Goal: Task Accomplishment & Management: Manage account settings

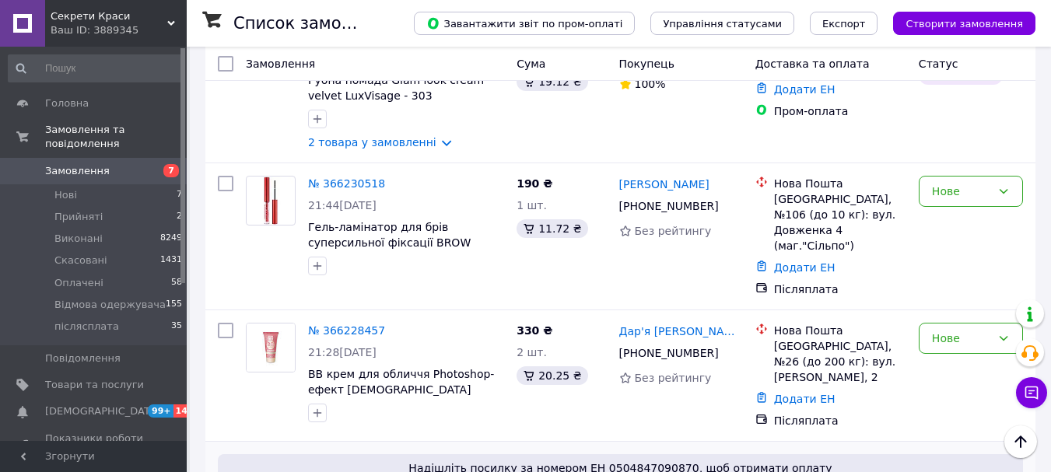
scroll to position [3067, 0]
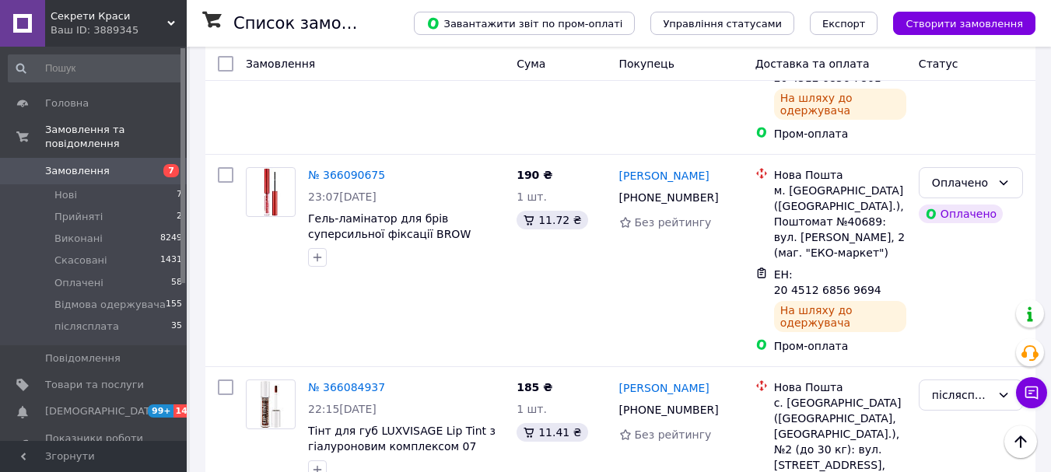
scroll to position [3275, 0]
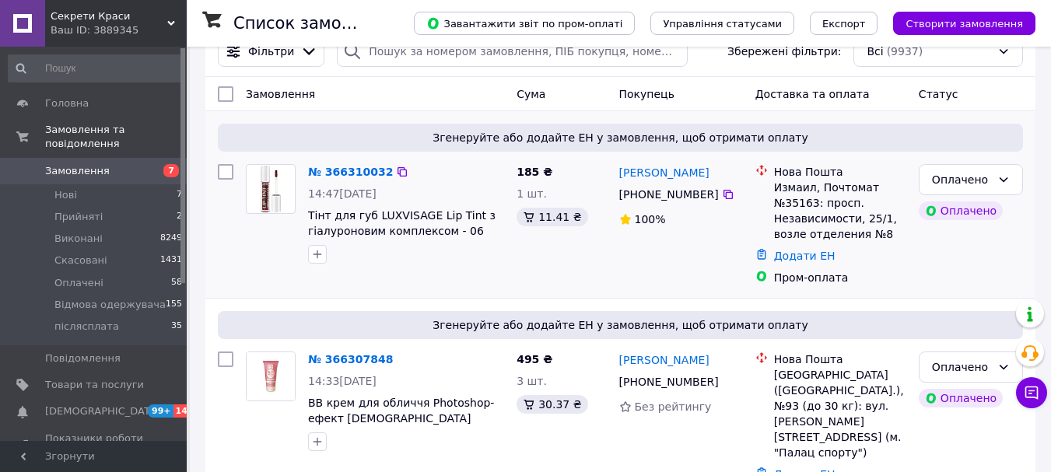
scroll to position [311, 0]
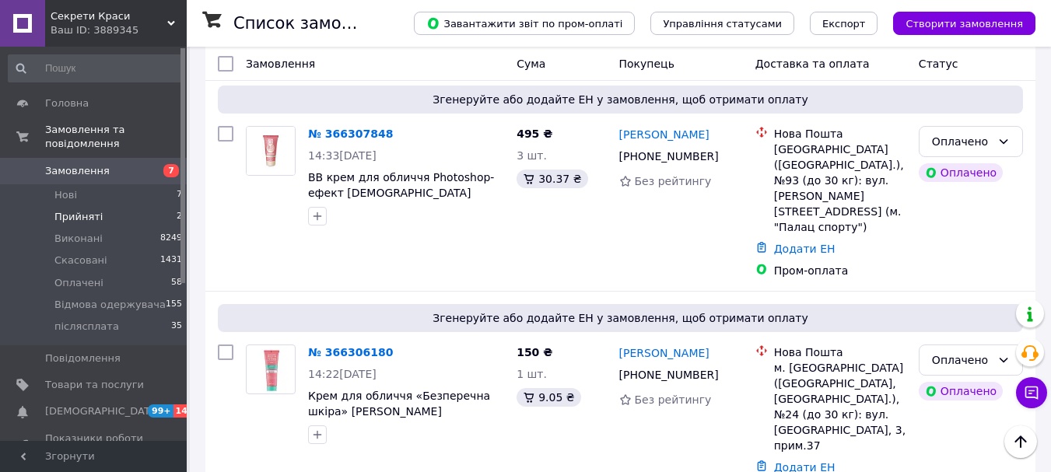
click at [71, 210] on span "Прийняті" at bounding box center [78, 217] width 48 height 14
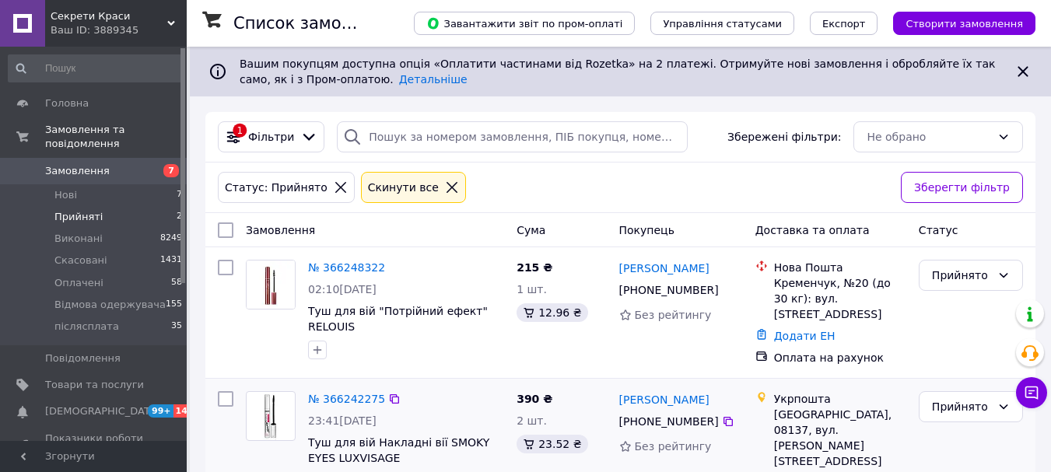
scroll to position [47, 0]
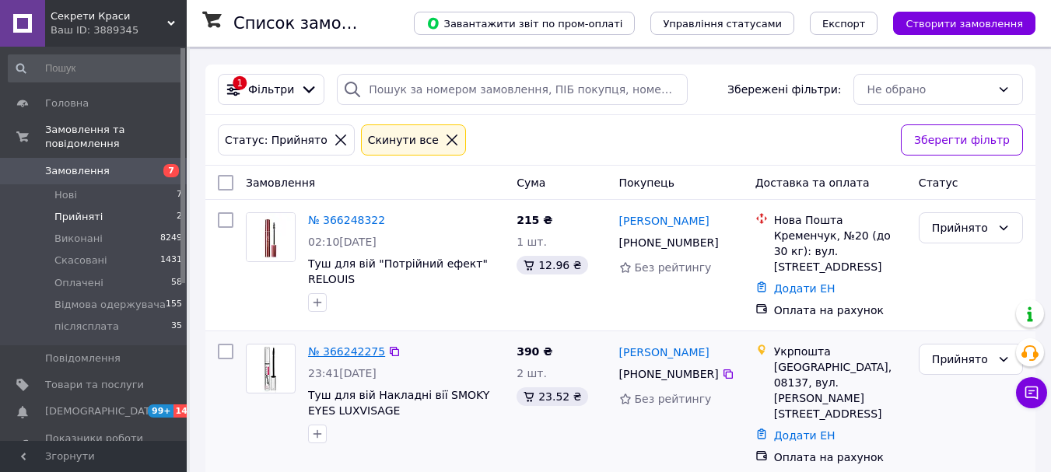
click at [318, 346] on link "№ 366242275" at bounding box center [346, 352] width 77 height 12
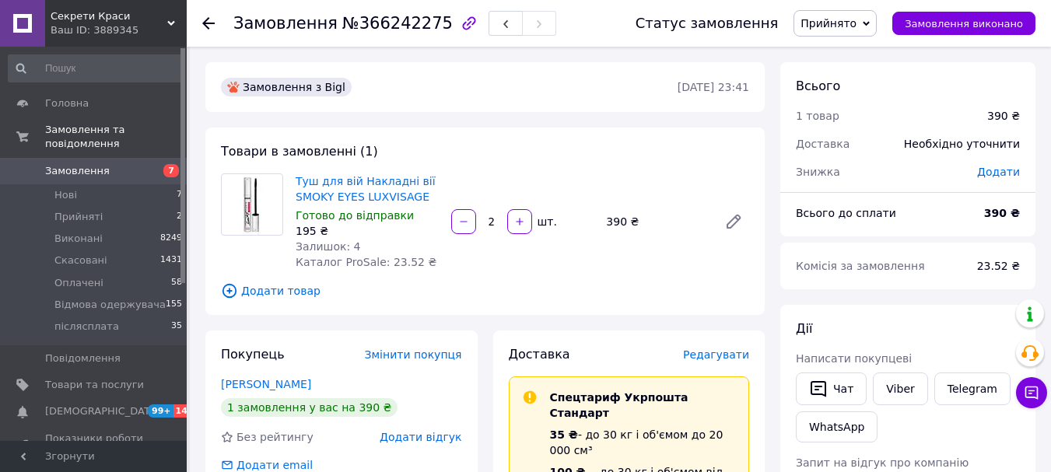
click at [877, 27] on span "Прийнято" at bounding box center [835, 23] width 83 height 26
click at [858, 105] on li "Оплачено" at bounding box center [858, 101] width 127 height 23
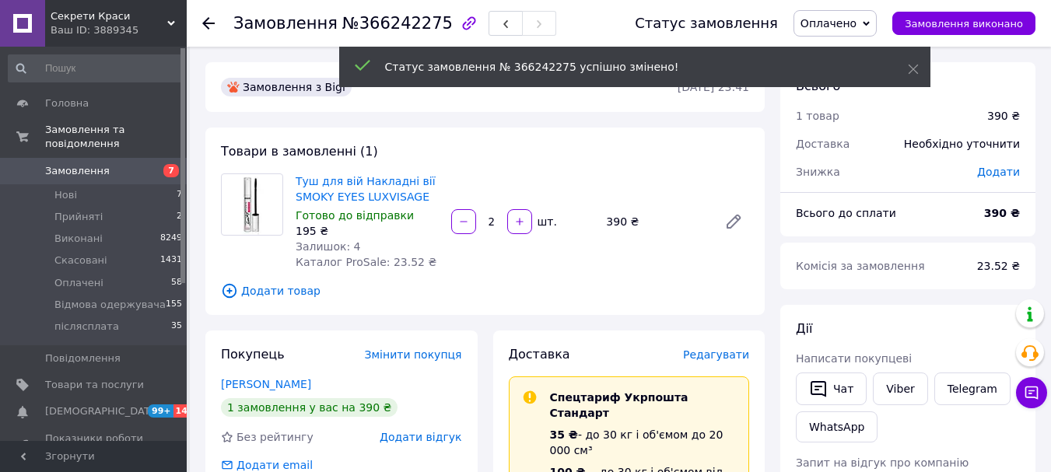
click at [720, 356] on span "Редагувати" at bounding box center [716, 355] width 66 height 12
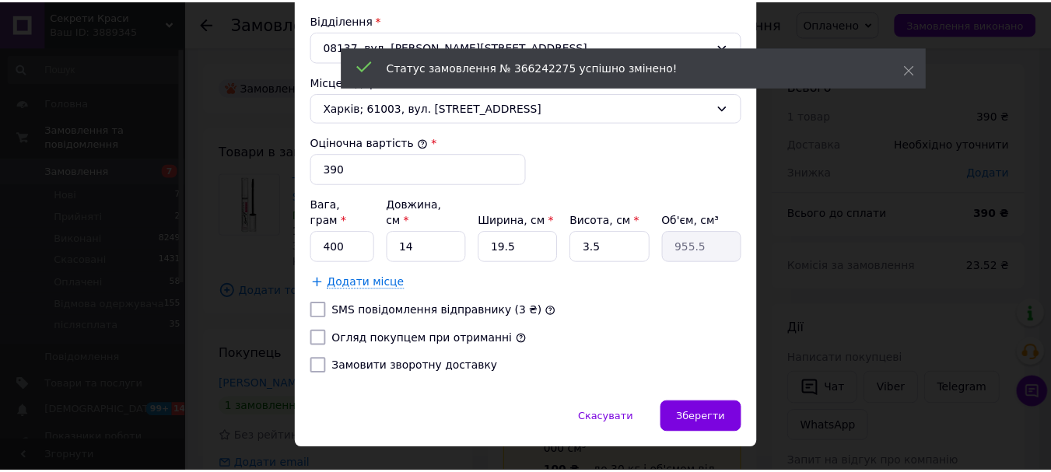
scroll to position [557, 0]
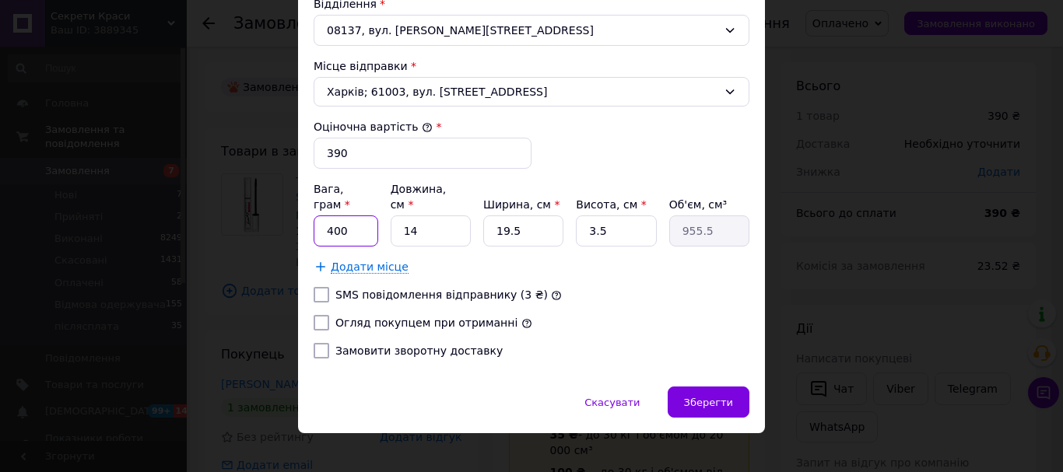
click at [333, 216] on input "400" at bounding box center [346, 231] width 65 height 31
type input "100"
click at [424, 219] on input "14" at bounding box center [431, 231] width 80 height 31
type input "1"
type input "68.25"
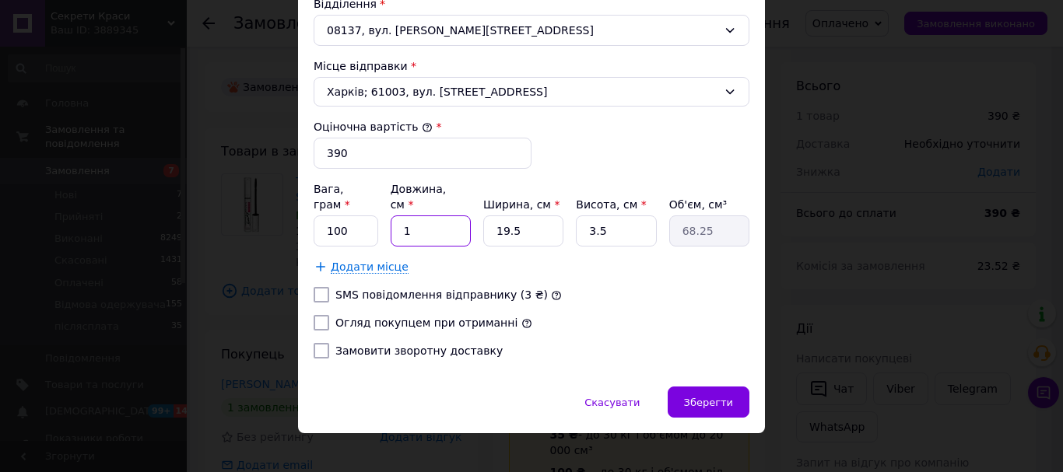
type input "15"
type input "1023.75"
type input "15"
drag, startPoint x: 534, startPoint y: 219, endPoint x: 490, endPoint y: 230, distance: 45.1
click at [490, 230] on input "19.5" at bounding box center [523, 231] width 80 height 31
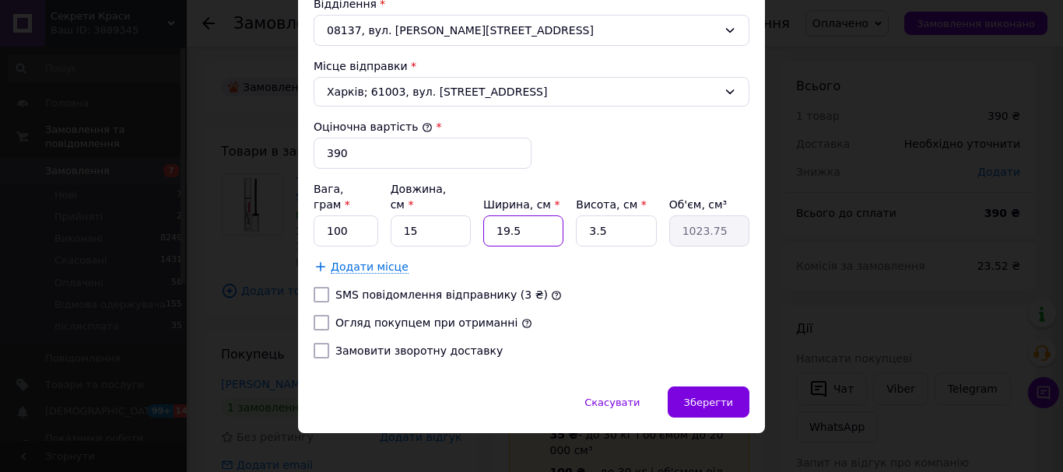
type input "6"
type input "315"
type input "6"
drag, startPoint x: 600, startPoint y: 212, endPoint x: 562, endPoint y: 227, distance: 40.9
click at [562, 227] on div "Вага, грам * 100 Довжина, см * 15 Ширина, см * 6 Висота, см * 3.5 Об'єм, см³ 315" at bounding box center [532, 213] width 436 height 65
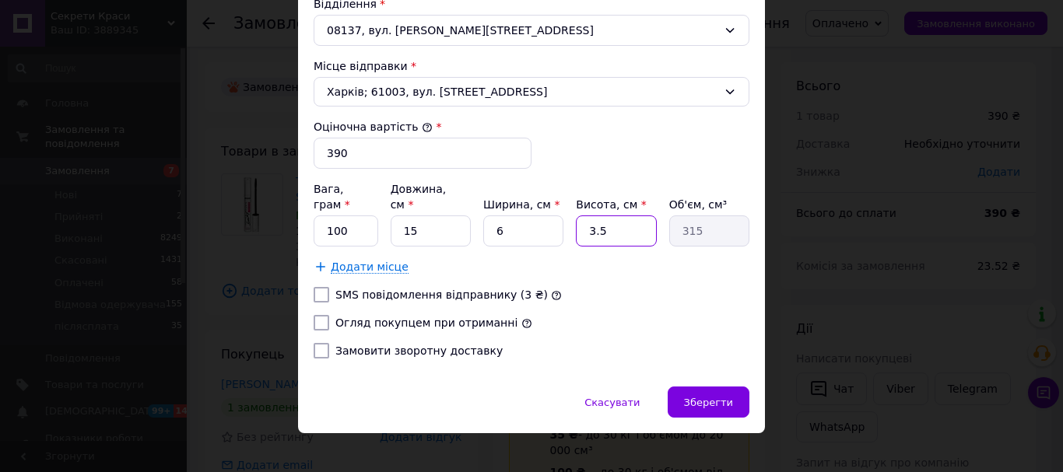
type input "6"
type input "540"
type input "6"
click at [321, 315] on input "Огляд покупцем при отриманні" at bounding box center [322, 323] width 16 height 16
checkbox input "true"
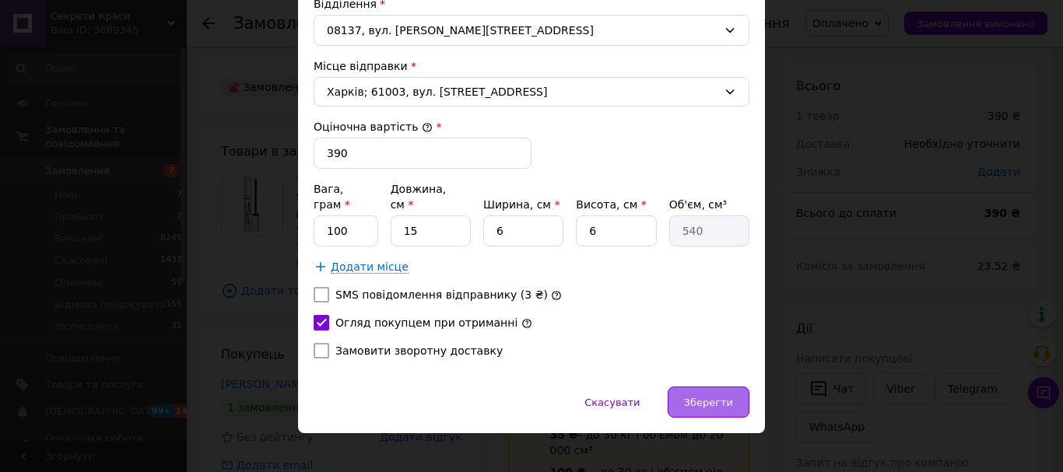
click at [694, 397] on span "Зберегти" at bounding box center [708, 403] width 49 height 12
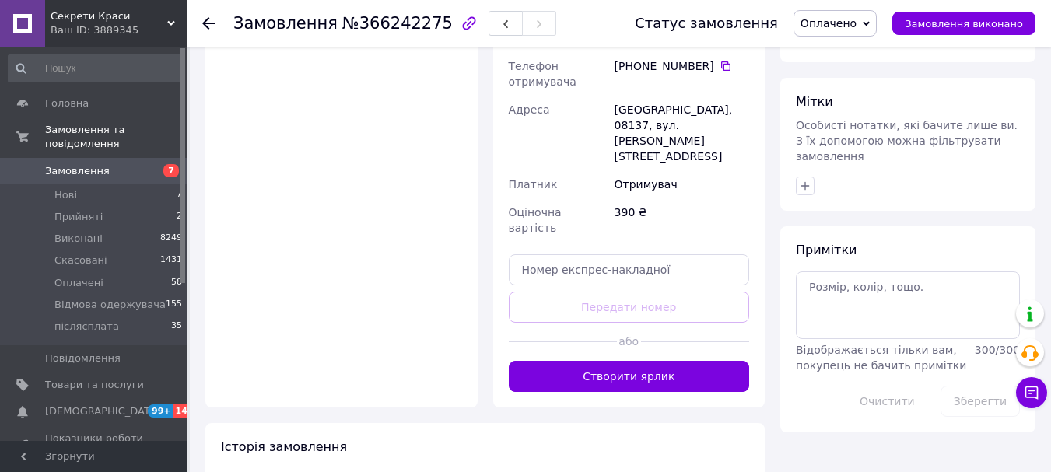
scroll to position [700, 0]
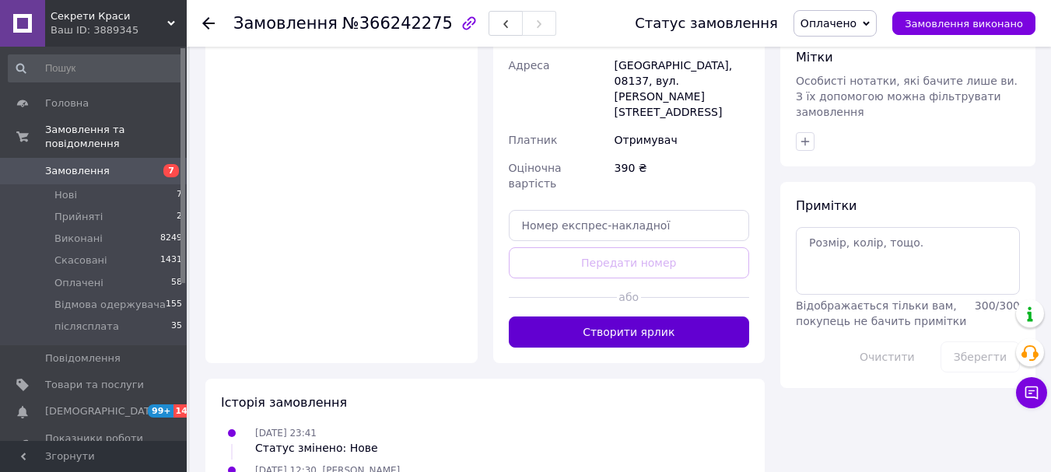
click at [616, 317] on button "Створити ярлик" at bounding box center [629, 332] width 241 height 31
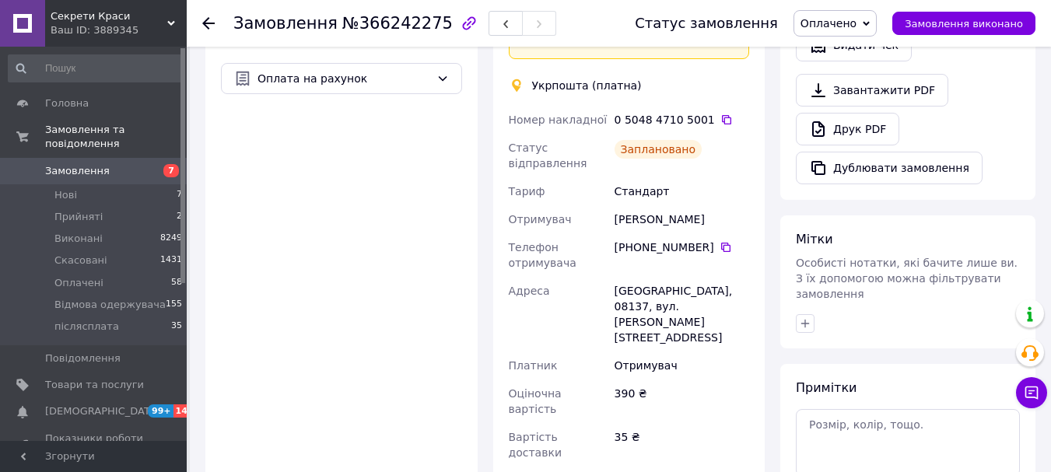
scroll to position [545, 0]
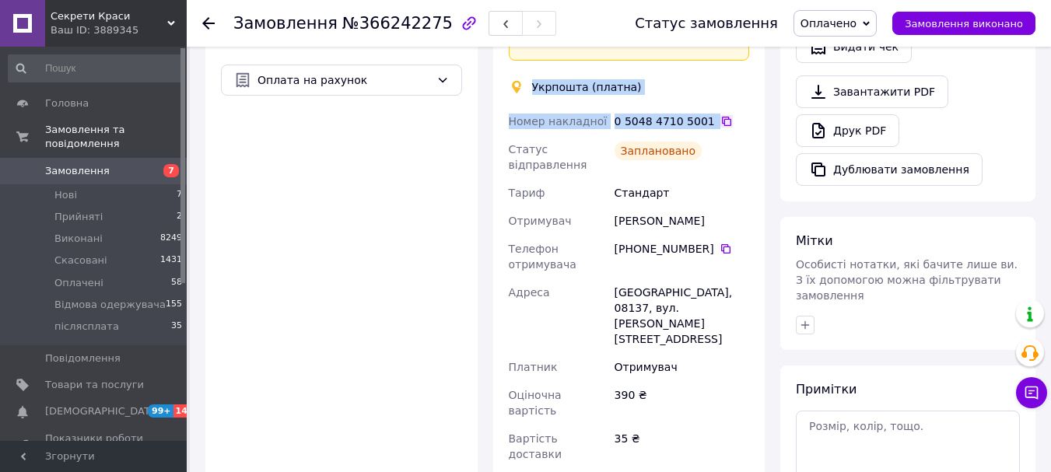
drag, startPoint x: 529, startPoint y: 58, endPoint x: 707, endPoint y: 106, distance: 183.7
click at [707, 106] on div "Доставка Редагувати Спецтариф Укрпошта Стандарт 35 ₴ - до 30 кг і об'ємом до 20…" at bounding box center [629, 157] width 241 height 711
copy div "Укрпошта (платна) Номер накладної 0 5048 4710 5001"
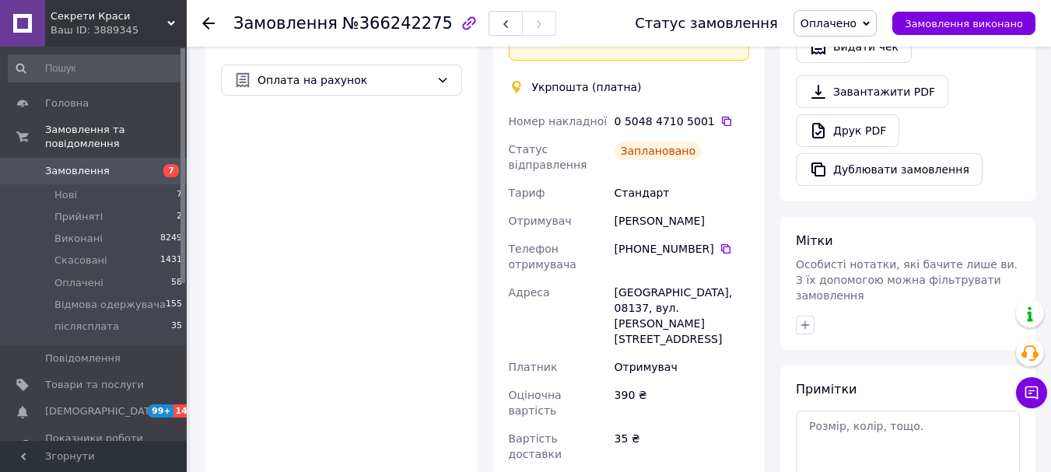
click at [204, 25] on use at bounding box center [208, 23] width 12 height 12
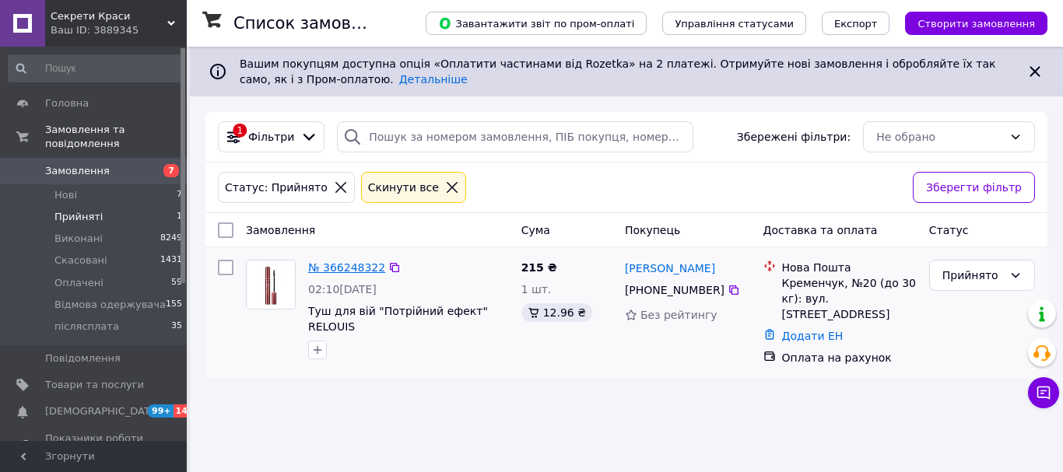
click at [336, 268] on link "№ 366248322" at bounding box center [346, 268] width 77 height 12
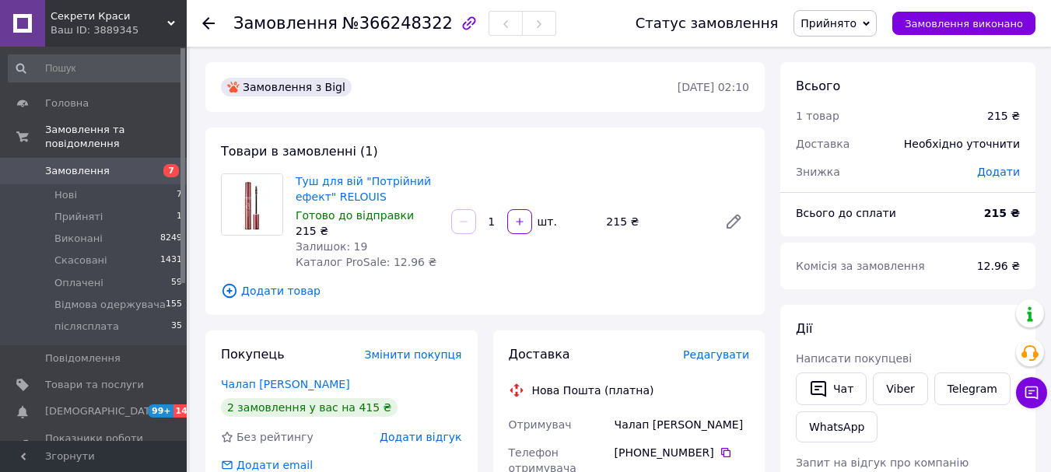
click at [877, 18] on span "Прийнято" at bounding box center [835, 23] width 83 height 26
click at [847, 105] on li "Оплачено" at bounding box center [858, 101] width 127 height 23
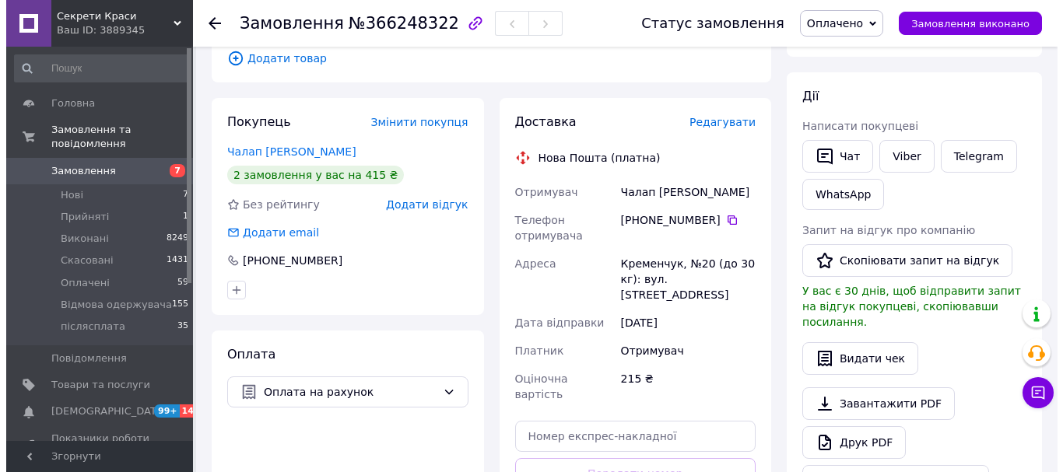
scroll to position [233, 0]
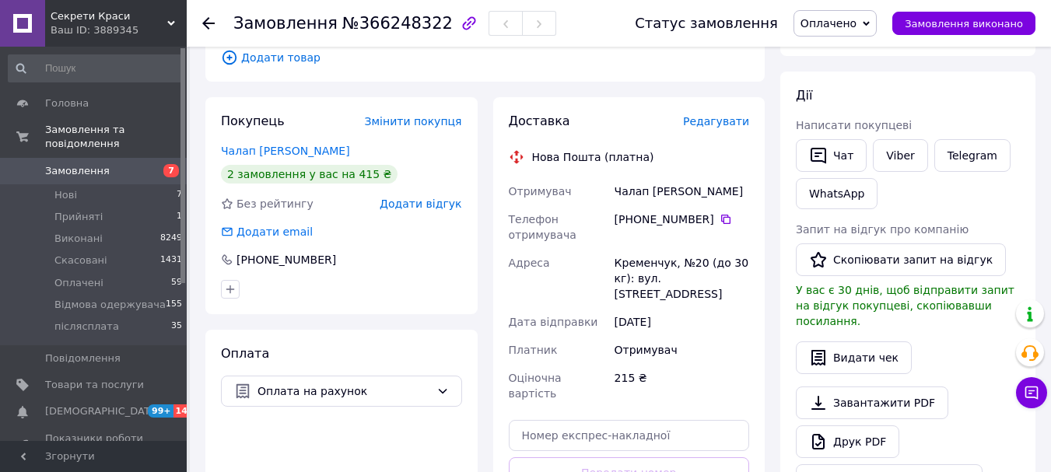
click at [709, 121] on span "Редагувати" at bounding box center [716, 121] width 66 height 12
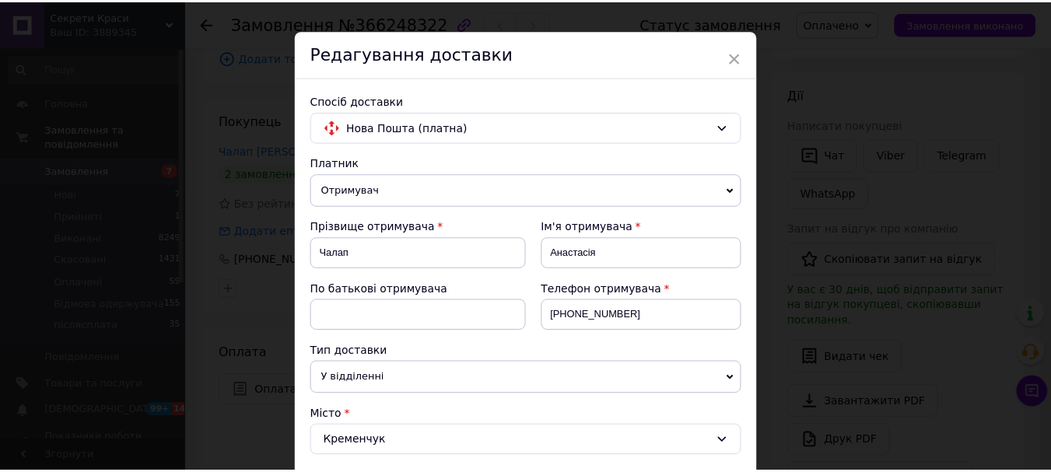
scroll to position [0, 0]
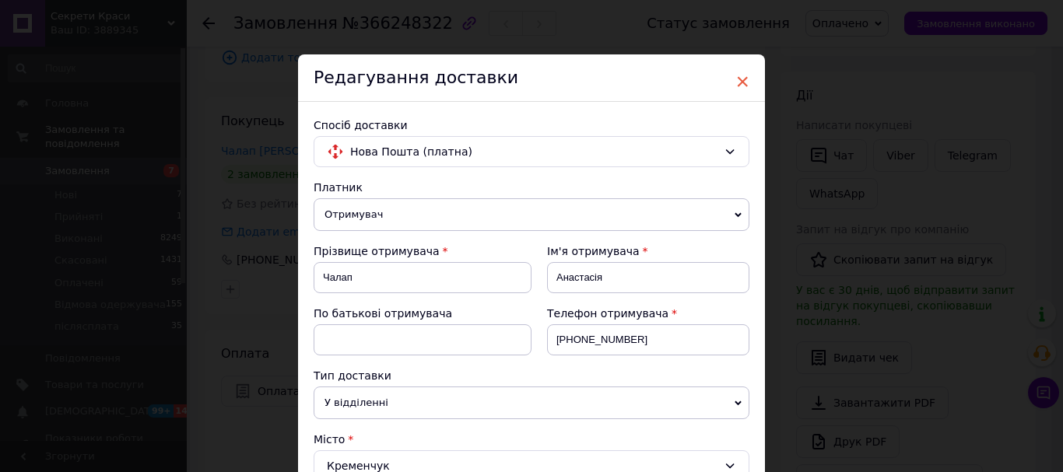
click at [740, 79] on span "×" at bounding box center [742, 81] width 14 height 26
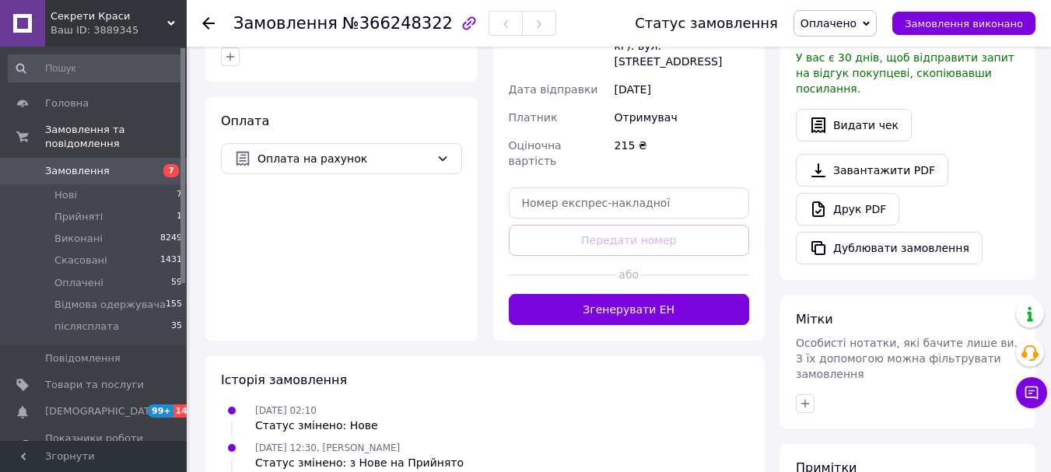
scroll to position [467, 0]
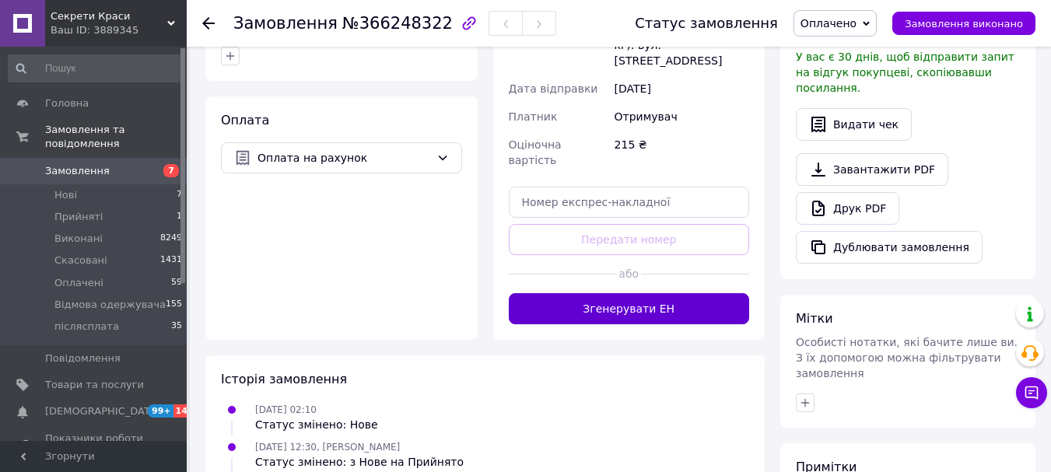
click at [629, 293] on button "Згенерувати ЕН" at bounding box center [629, 308] width 241 height 31
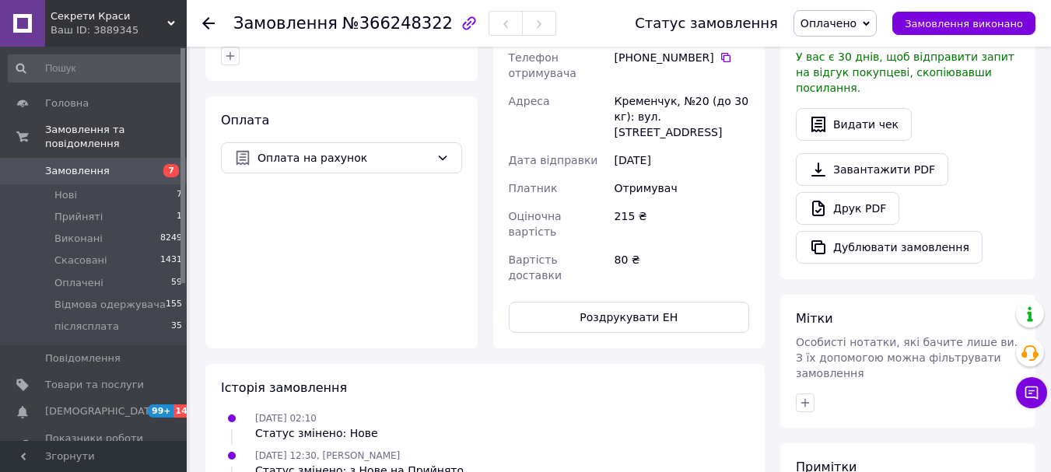
scroll to position [233, 0]
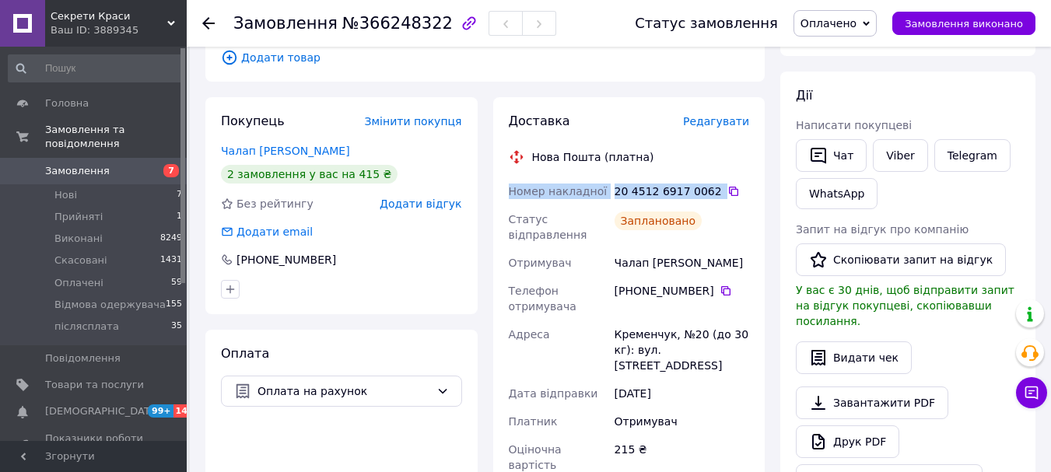
drag, startPoint x: 507, startPoint y: 177, endPoint x: 710, endPoint y: 193, distance: 203.0
click at [710, 193] on div "Номер накладної 20 4512 6917 0062   Статус відправлення Заплановано Отримувач Ч…" at bounding box center [629, 350] width 247 height 346
copy div "Номер накладної 20 4512 6917 0062"
click at [891, 146] on link "Viber" at bounding box center [900, 155] width 54 height 33
click at [205, 21] on use at bounding box center [208, 23] width 12 height 12
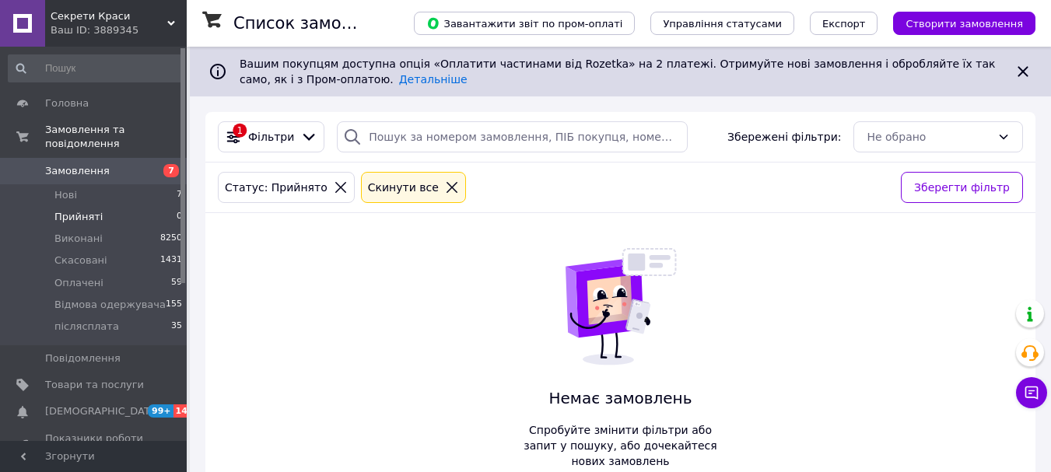
click at [87, 164] on span "Замовлення" at bounding box center [77, 171] width 65 height 14
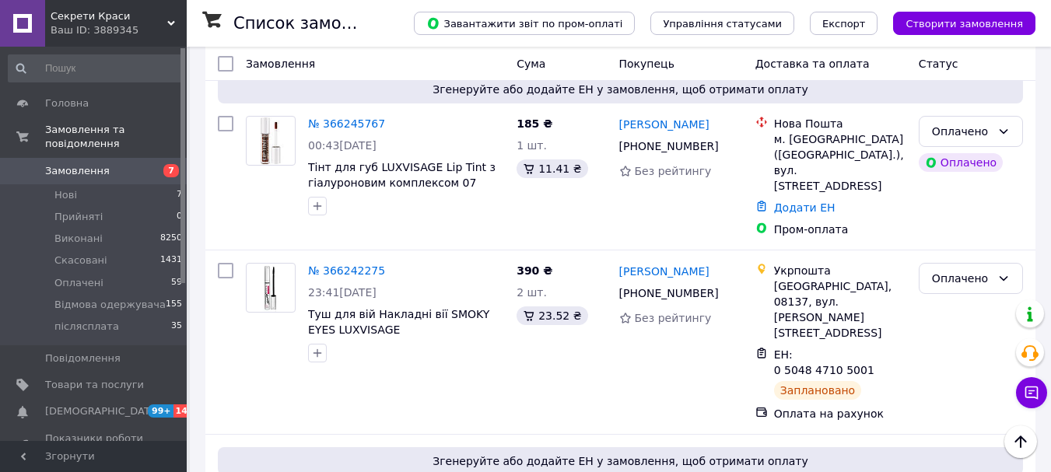
scroll to position [2635, 0]
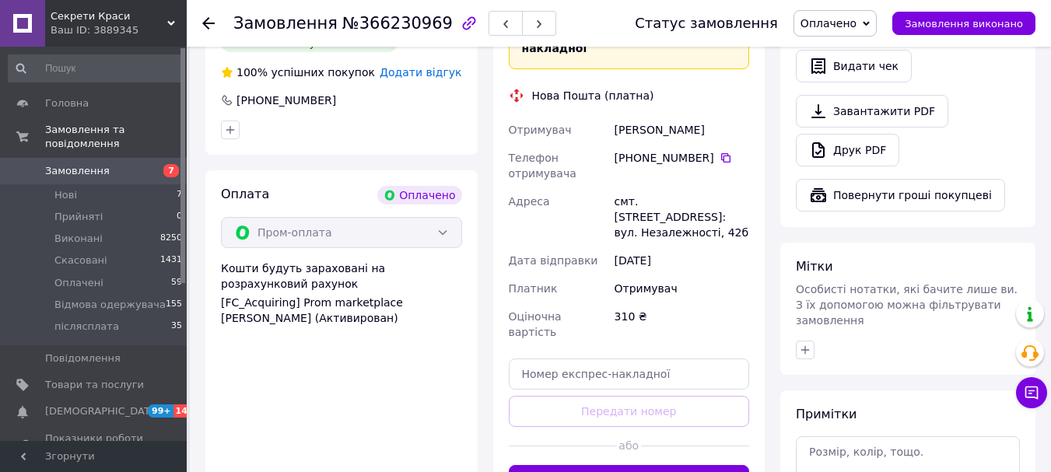
scroll to position [586, 0]
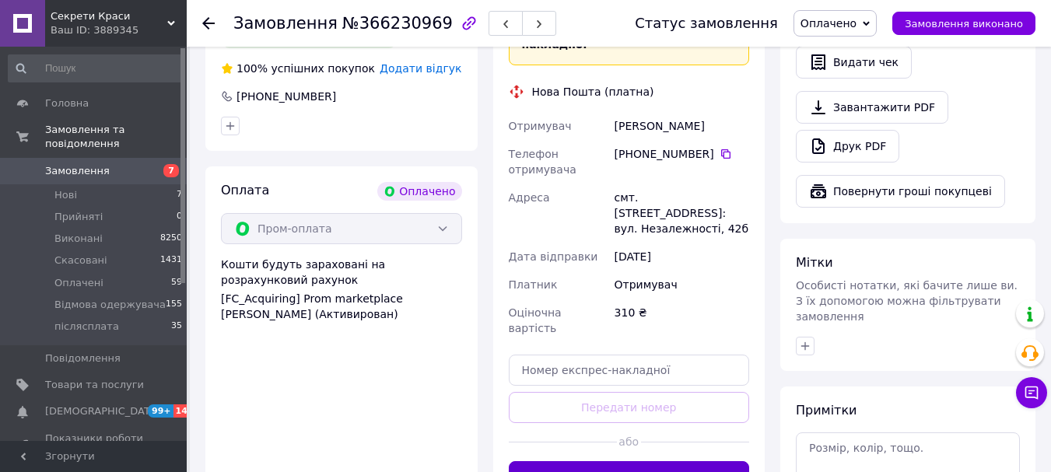
click at [629, 462] on button "Згенерувати ЕН" at bounding box center [629, 477] width 241 height 31
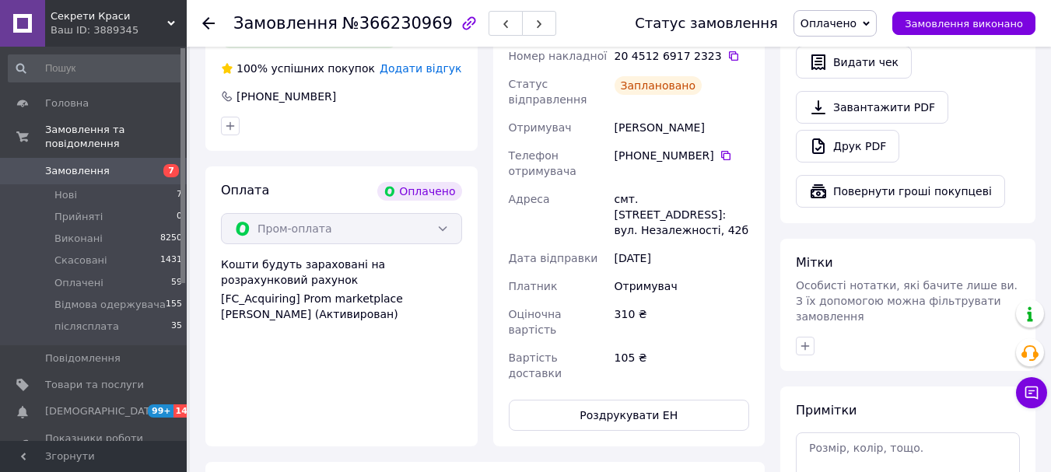
click at [210, 22] on icon at bounding box center [208, 23] width 12 height 12
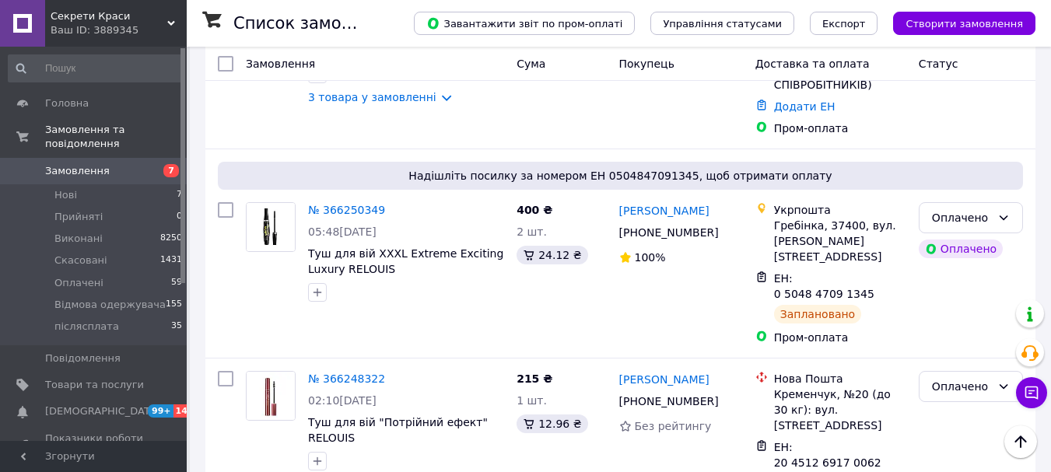
scroll to position [2146, 0]
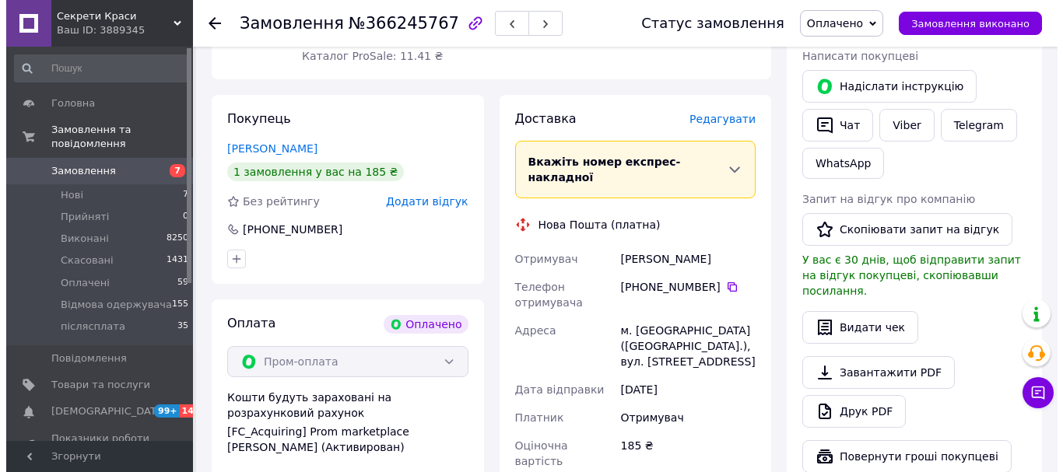
scroll to position [320, 0]
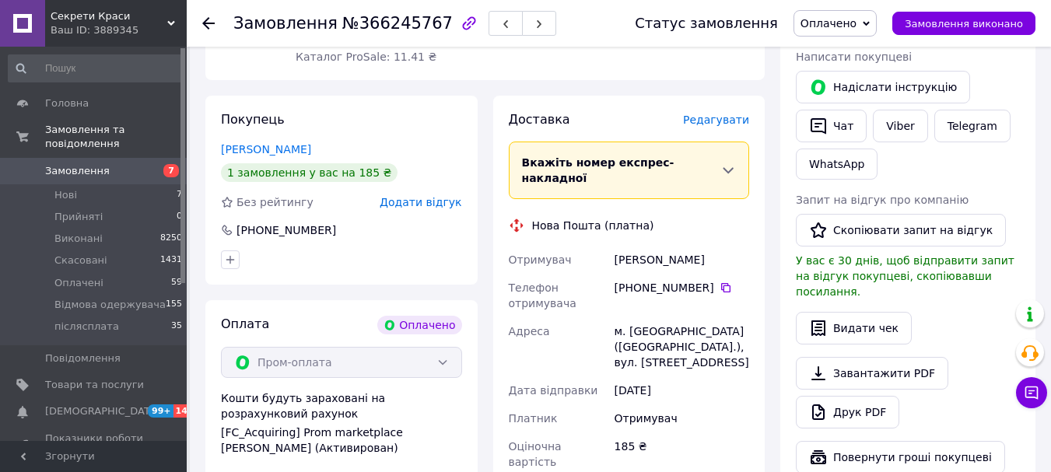
click at [720, 114] on span "Редагувати" at bounding box center [716, 120] width 66 height 12
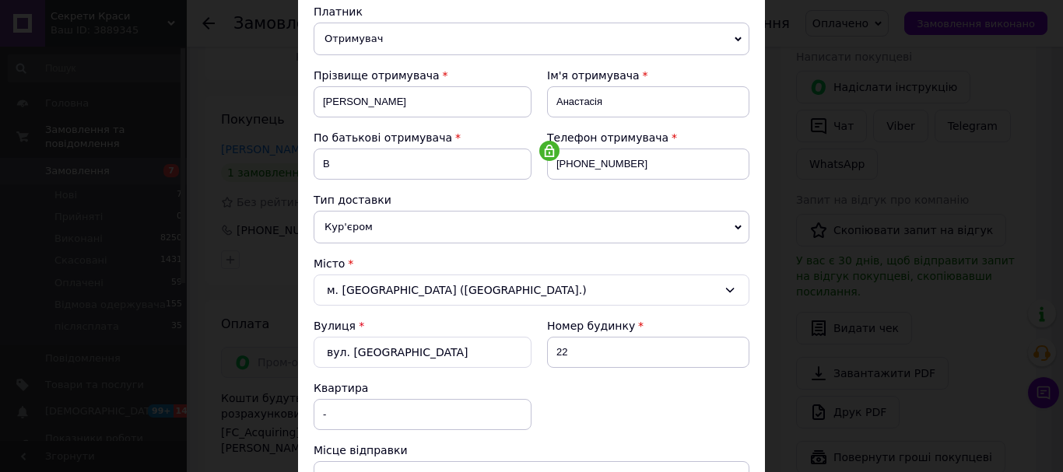
scroll to position [233, 0]
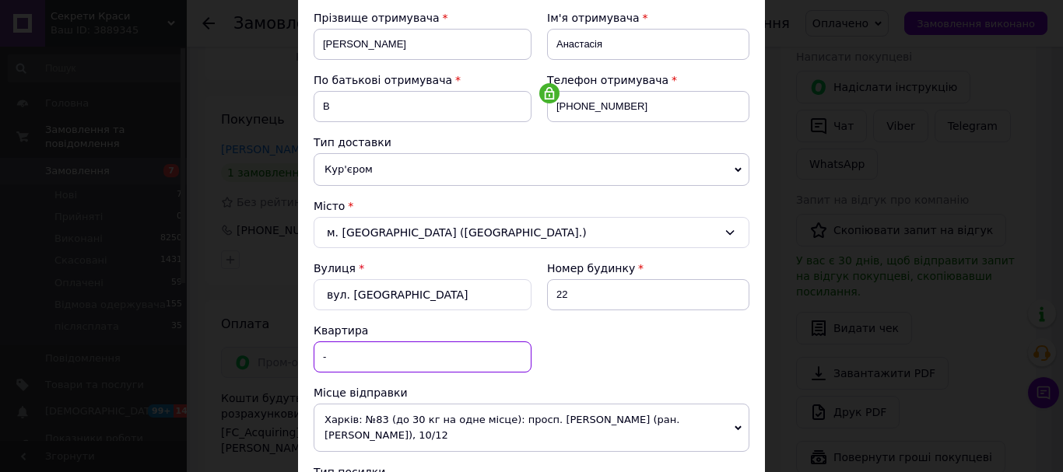
click at [384, 354] on input "-" at bounding box center [423, 357] width 218 height 31
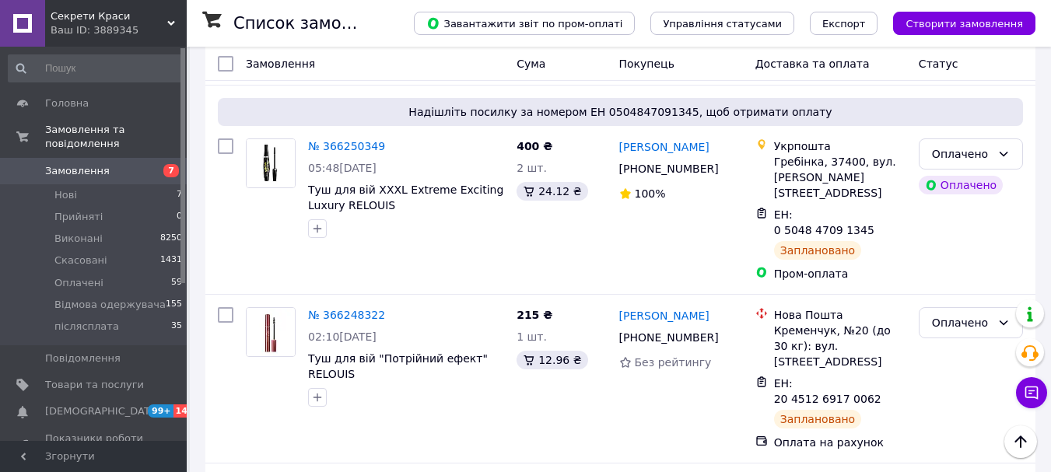
scroll to position [2246, 0]
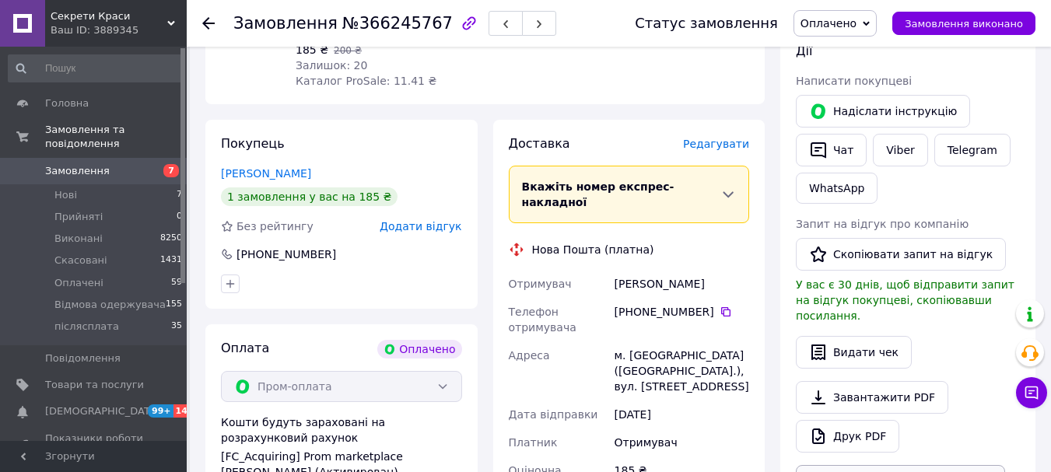
scroll to position [242, 0]
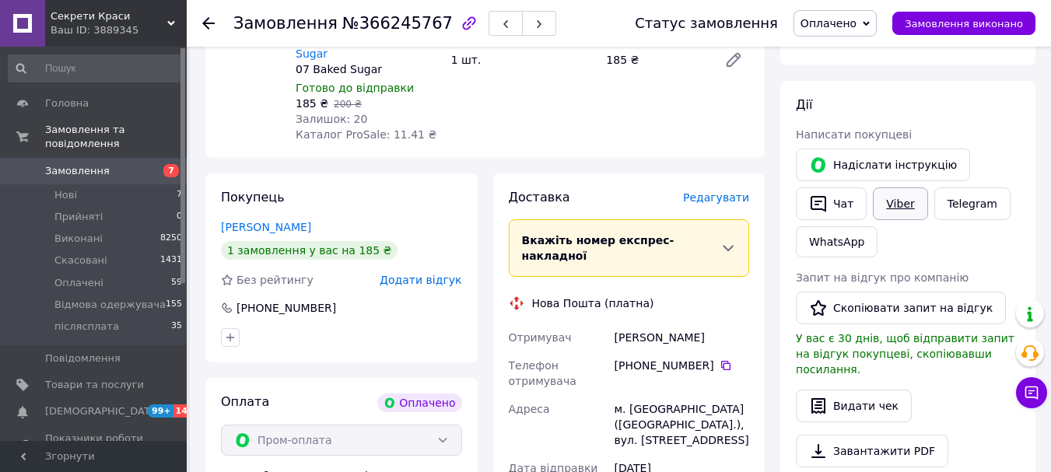
click at [894, 205] on link "Viber" at bounding box center [900, 204] width 54 height 33
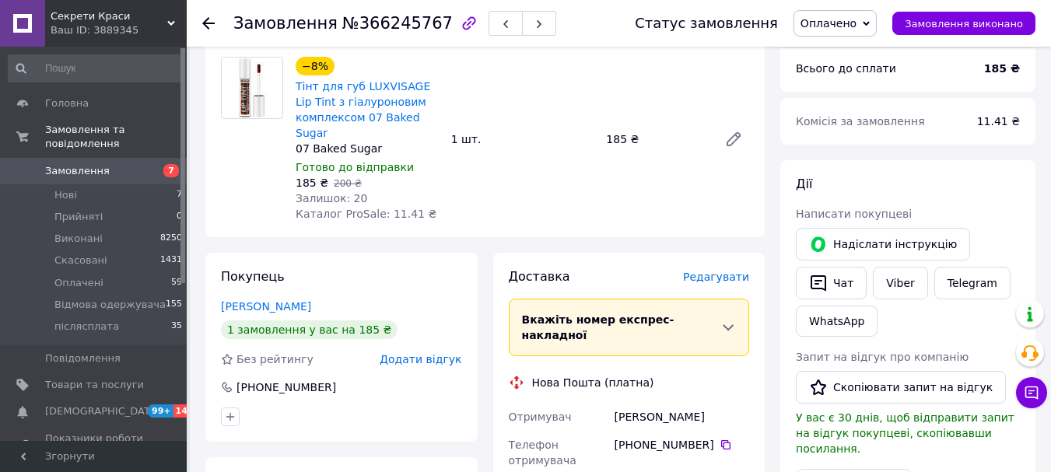
scroll to position [9, 0]
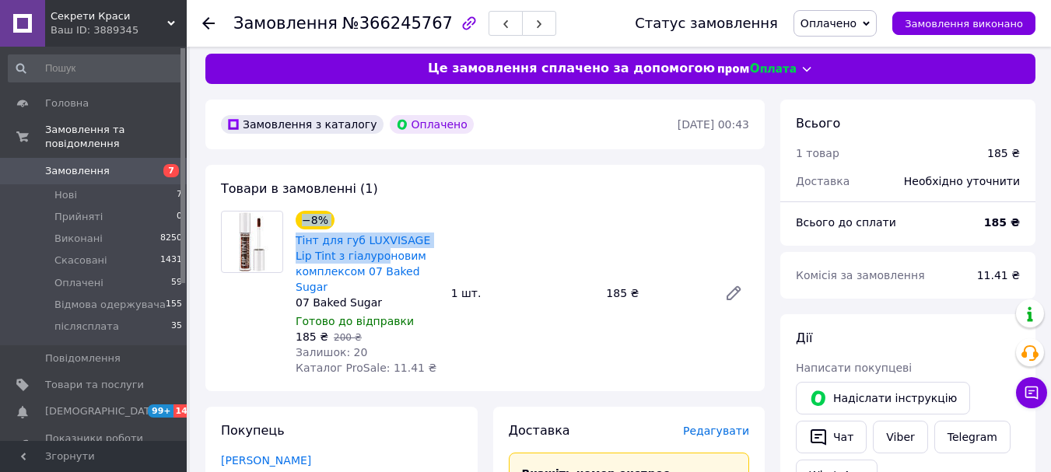
drag, startPoint x: 290, startPoint y: 230, endPoint x: 517, endPoint y: 224, distance: 226.6
click at [360, 253] on div "−8% Тінт для губ LUXVISAGE Lip Tint з гіалуроновим комплексом 07 Baked Sugar 07…" at bounding box center [368, 293] width 156 height 171
click at [539, 224] on div "−8% Тінт для губ LUXVISAGE Lip Tint з гіалуроновим комплексом 07 Baked Sugar 07…" at bounding box center [523, 293] width 466 height 171
drag, startPoint x: 291, startPoint y: 237, endPoint x: 448, endPoint y: 265, distance: 158.9
click at [448, 265] on div "−8% Тінт для губ LUXVISAGE Lip Tint з гіалуроновим комплексом 07 Baked Sugar 07…" at bounding box center [523, 293] width 466 height 171
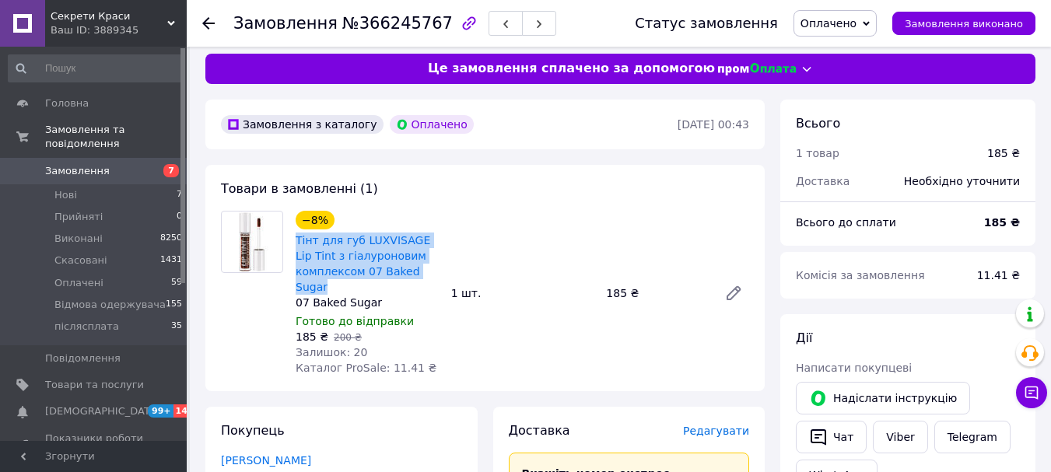
copy link "Тінт для губ LUXVISAGE Lip Tint з гіалуроновим комплексом 07 Baked Sugar"
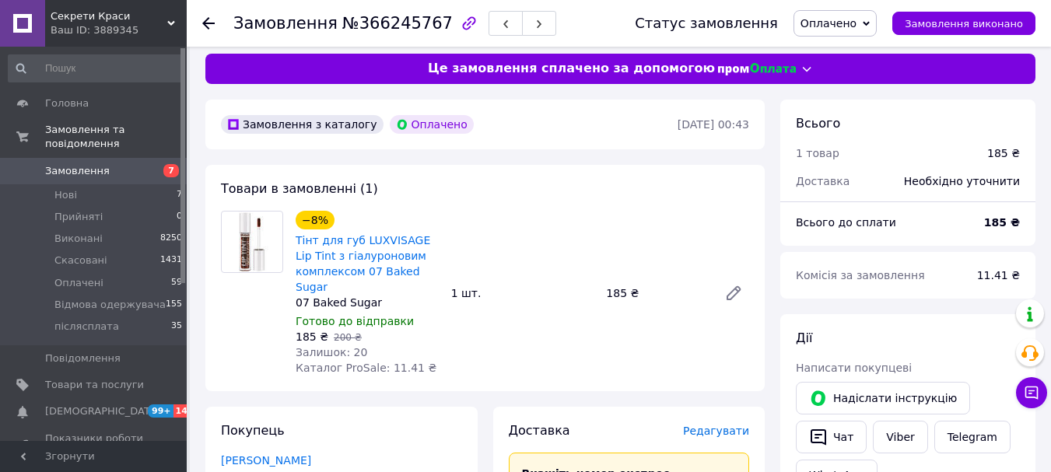
click at [205, 20] on use at bounding box center [208, 23] width 12 height 12
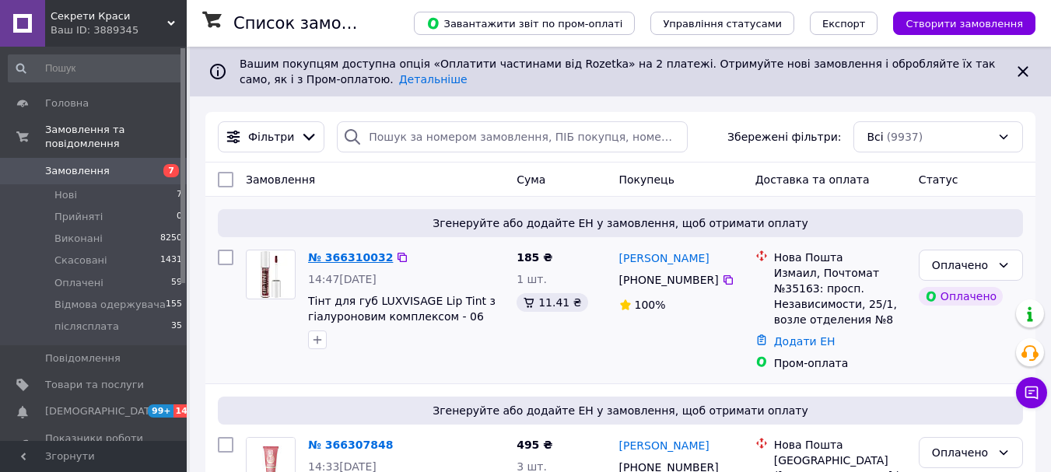
click at [338, 258] on link "№ 366310032" at bounding box center [350, 257] width 85 height 12
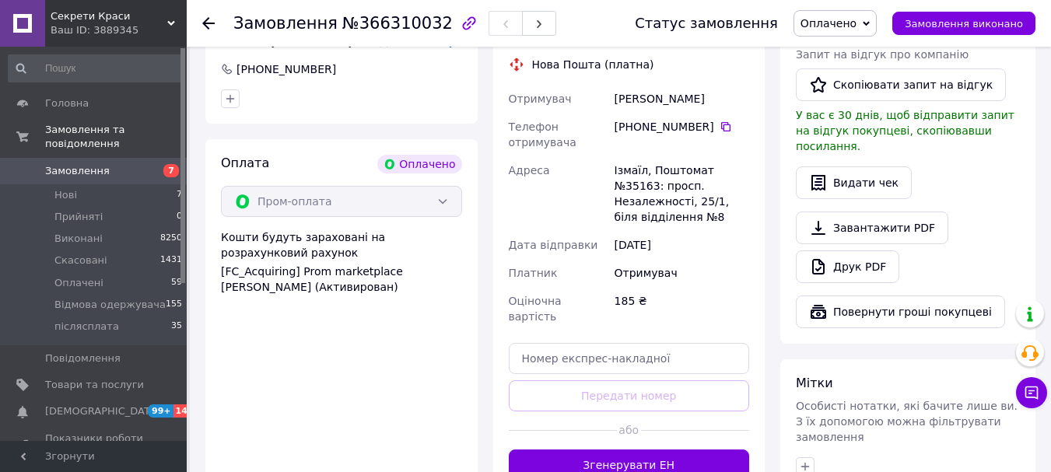
scroll to position [467, 0]
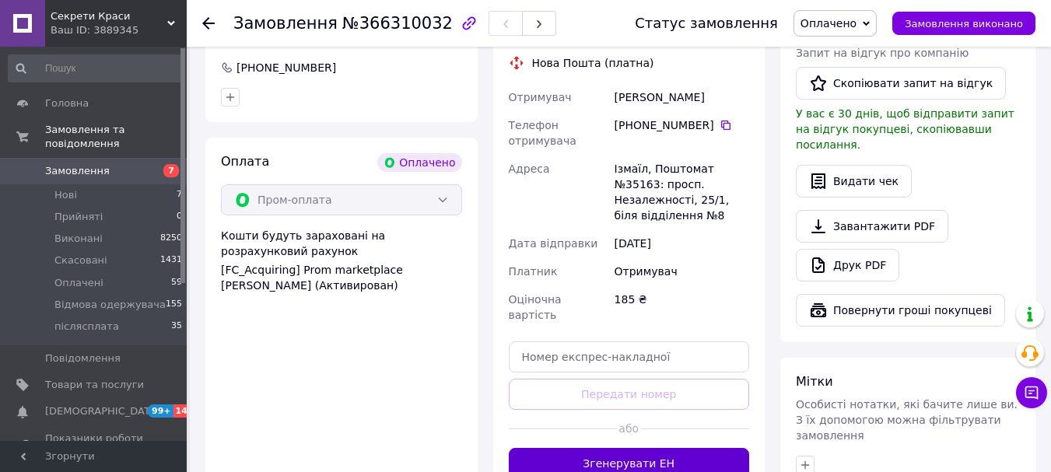
click at [627, 448] on button "Згенерувати ЕН" at bounding box center [629, 463] width 241 height 31
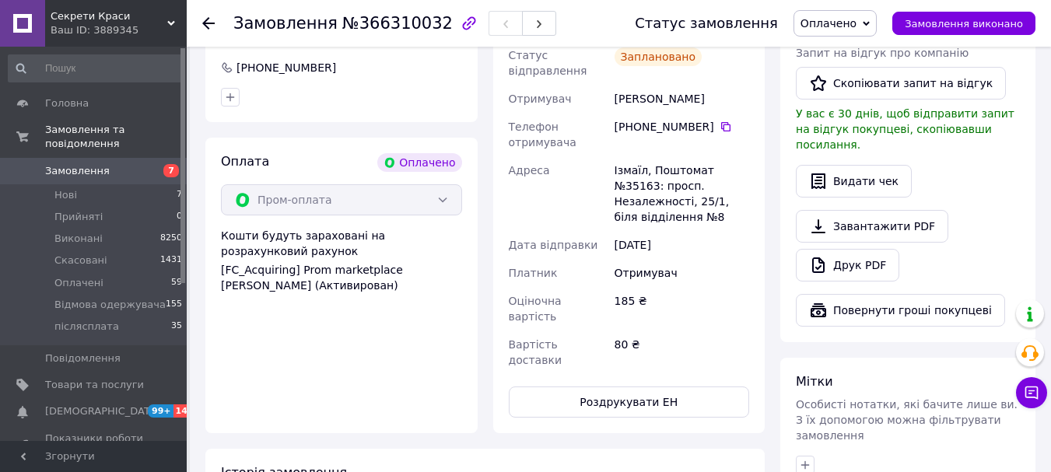
click at [209, 23] on use at bounding box center [208, 23] width 12 height 12
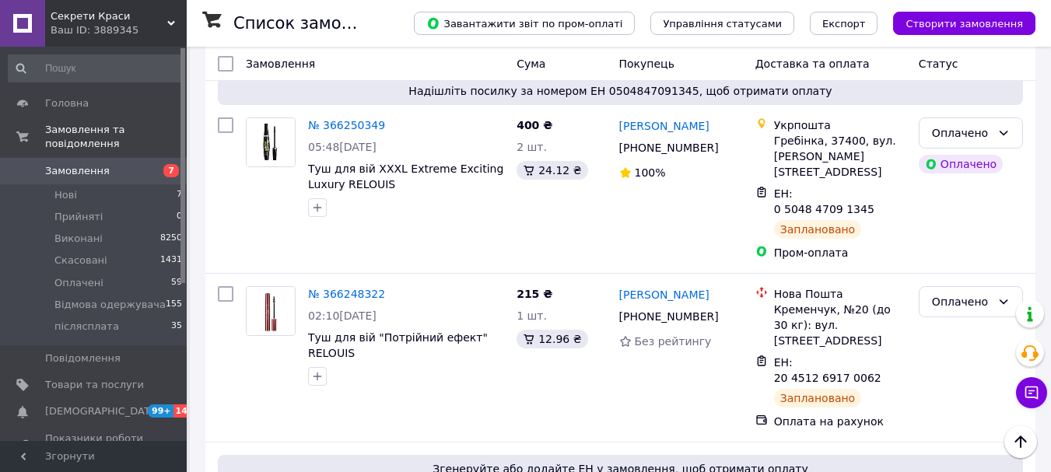
scroll to position [2257, 0]
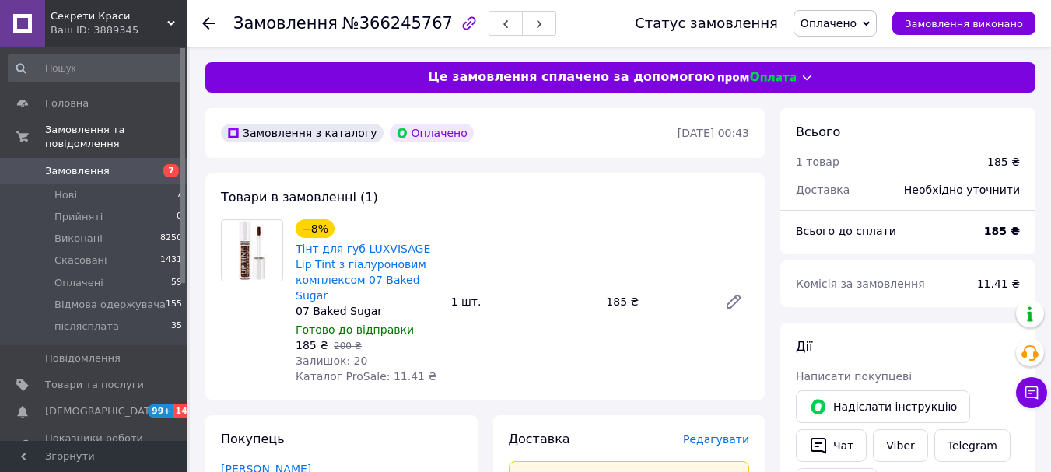
click at [724, 434] on span "Редагувати" at bounding box center [716, 440] width 66 height 12
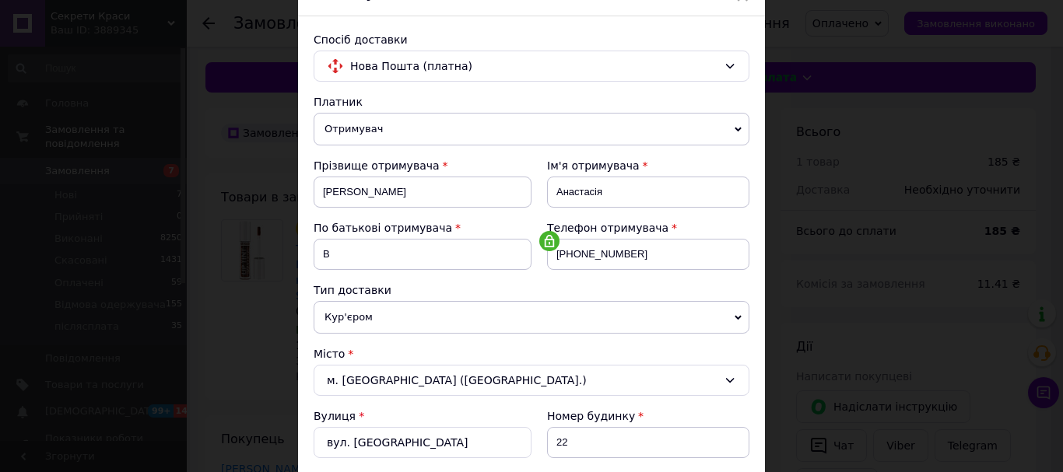
scroll to position [233, 0]
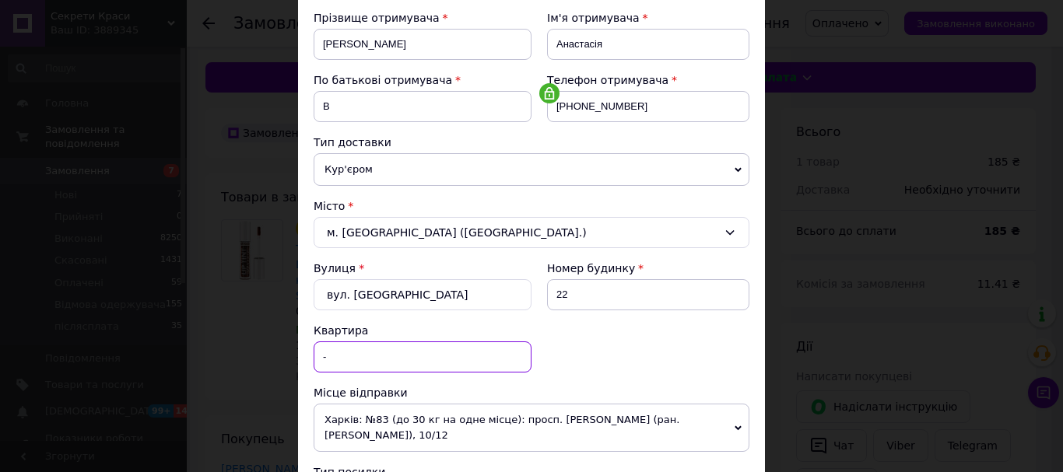
click at [352, 354] on input "-" at bounding box center [423, 357] width 218 height 31
click at [383, 104] on input "В" at bounding box center [423, 106] width 218 height 31
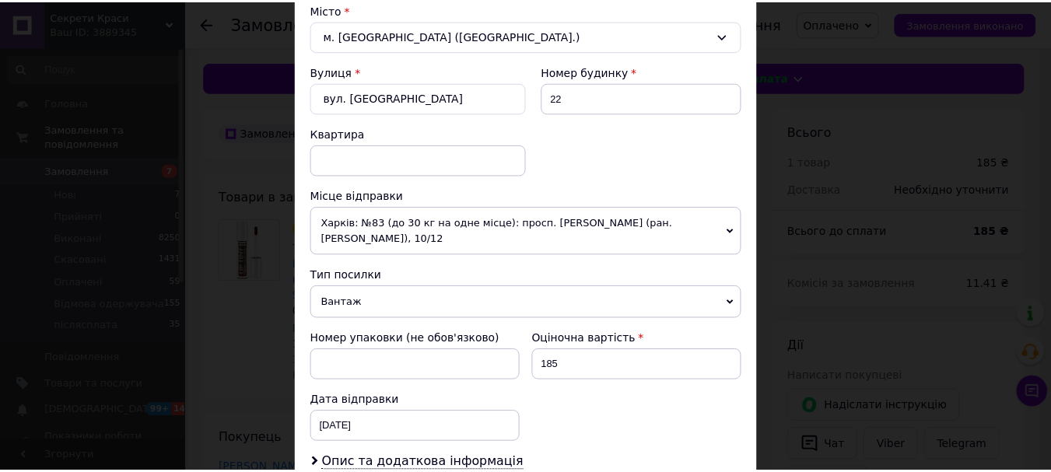
scroll to position [639, 0]
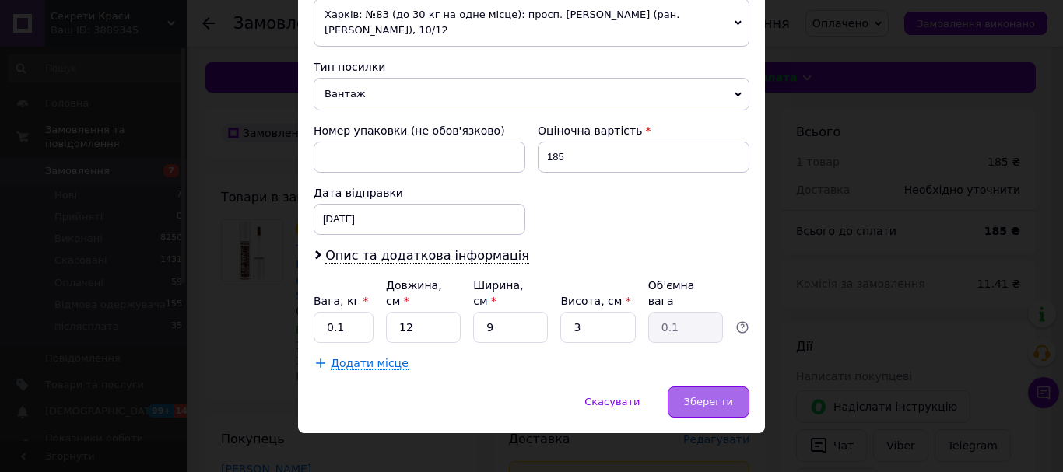
type input "Олексіївна"
click at [704, 395] on div "Зберегти" at bounding box center [709, 402] width 82 height 31
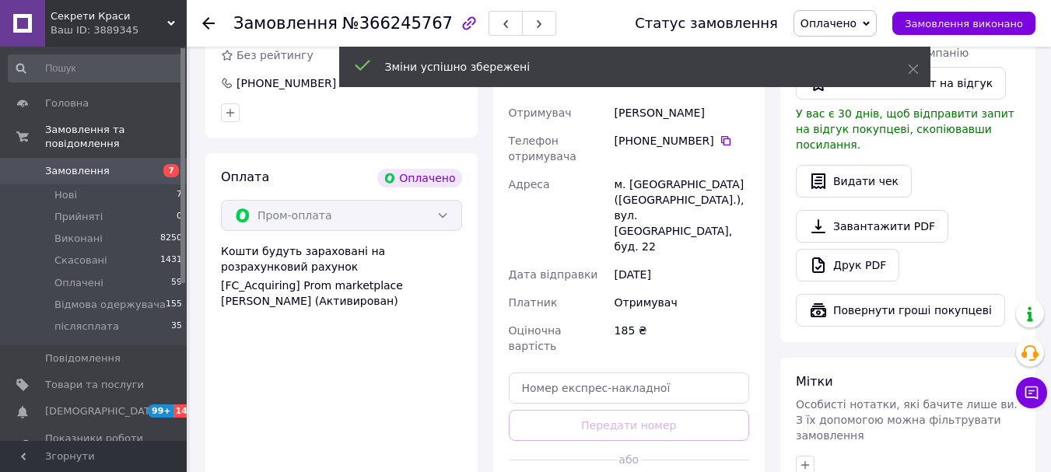
scroll to position [623, 0]
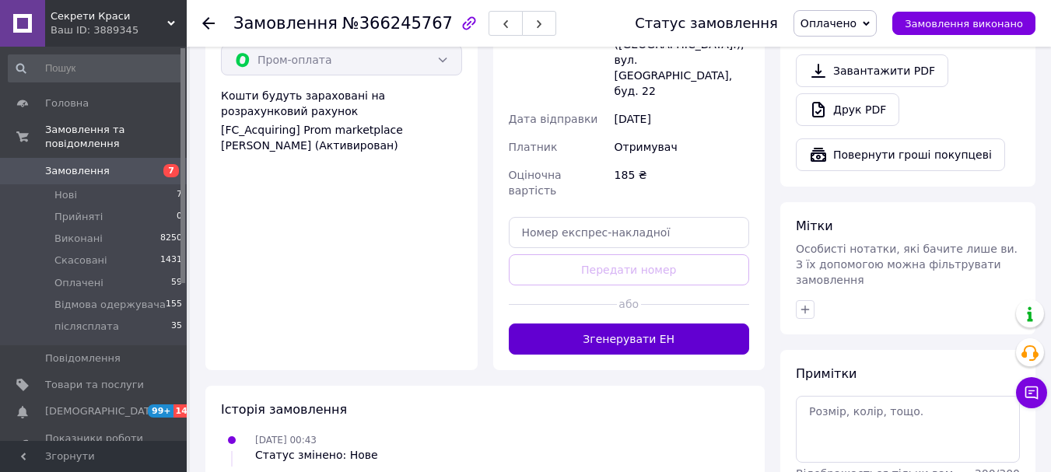
click at [595, 324] on button "Згенерувати ЕН" at bounding box center [629, 339] width 241 height 31
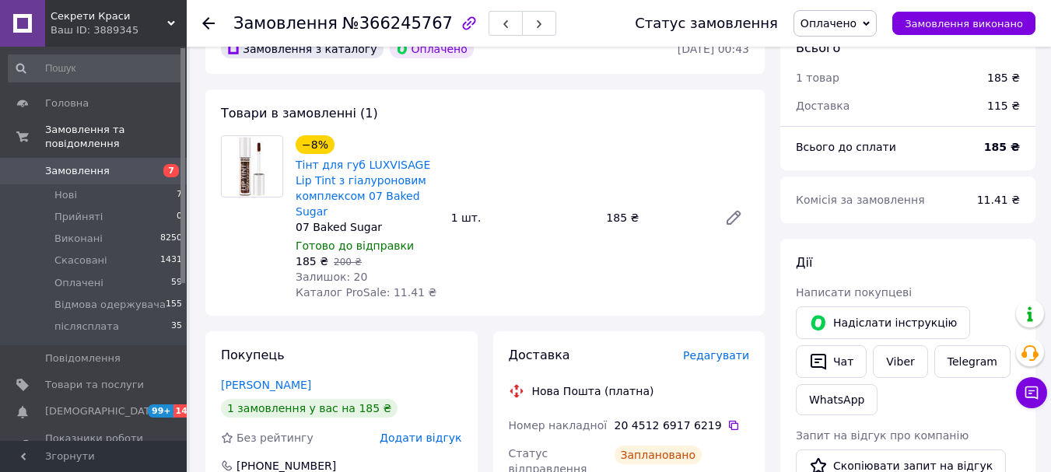
scroll to position [78, 0]
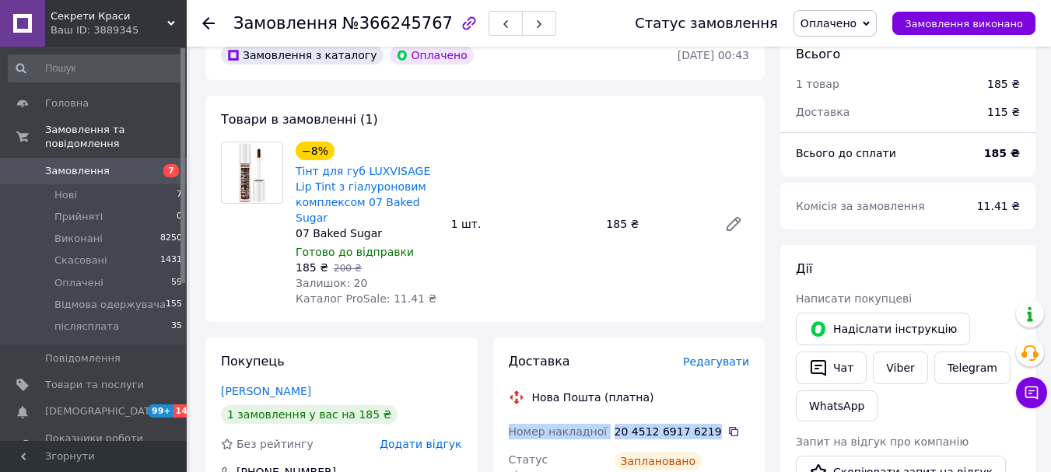
drag, startPoint x: 510, startPoint y: 406, endPoint x: 707, endPoint y: 412, distance: 197.0
copy div "Номер накладної 20 4512 6917 6219"
click at [206, 28] on icon at bounding box center [208, 23] width 12 height 12
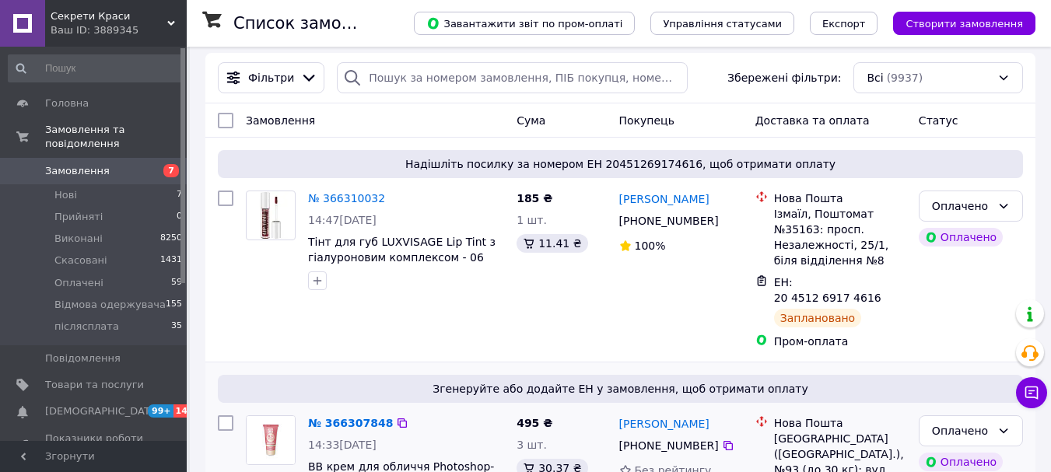
scroll to position [156, 0]
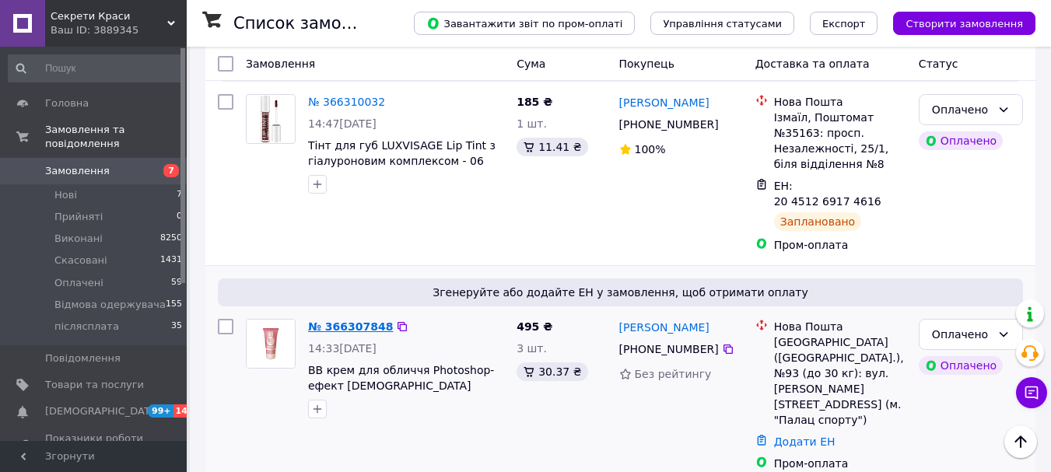
click at [338, 321] on link "№ 366307848" at bounding box center [350, 327] width 85 height 12
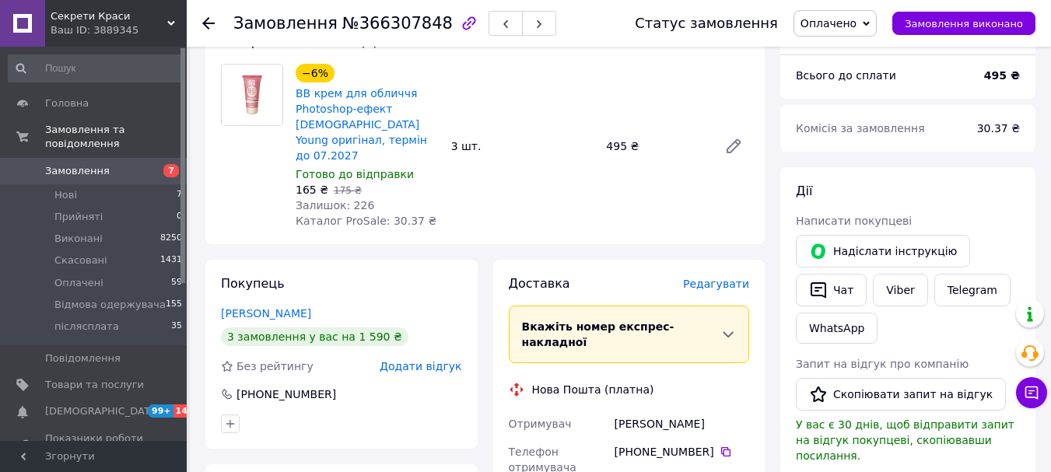
click at [714, 278] on span "Редагувати" at bounding box center [716, 284] width 66 height 12
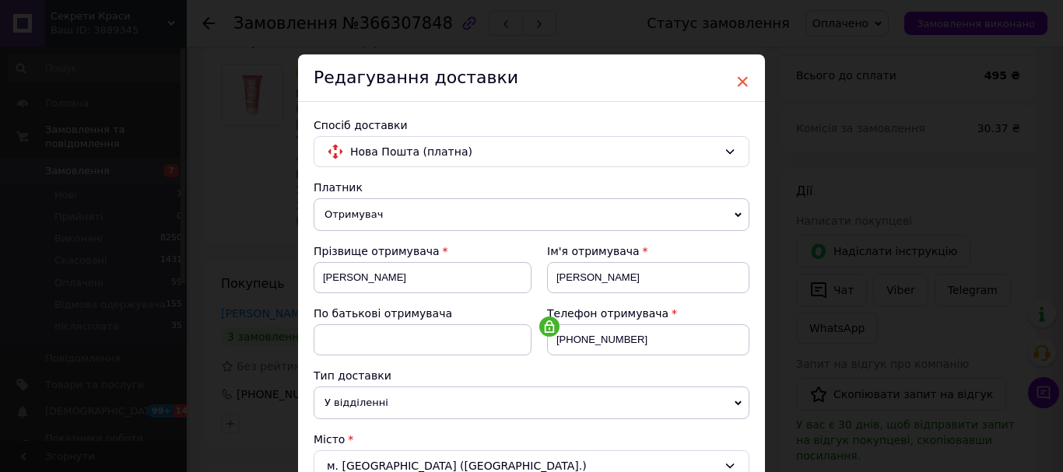
click at [735, 85] on span "×" at bounding box center [742, 81] width 14 height 26
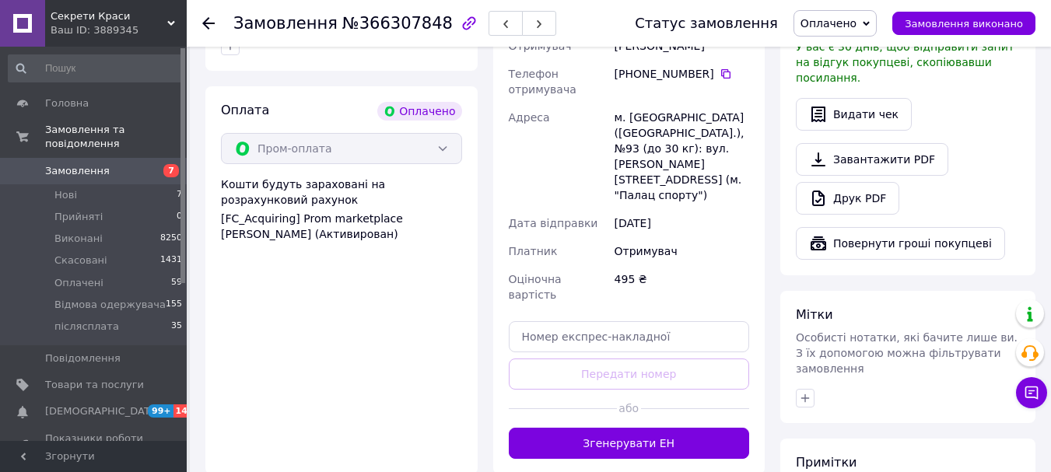
scroll to position [545, 0]
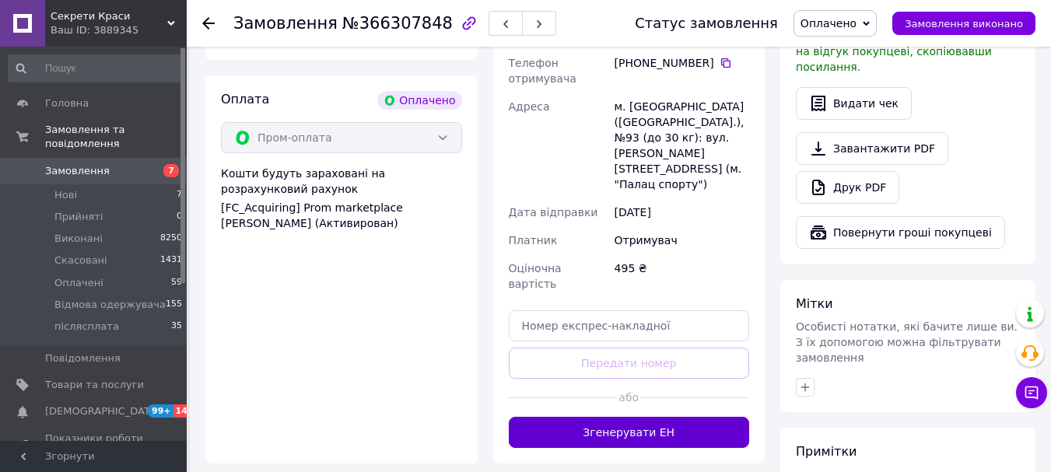
click at [599, 417] on button "Згенерувати ЕН" at bounding box center [629, 432] width 241 height 31
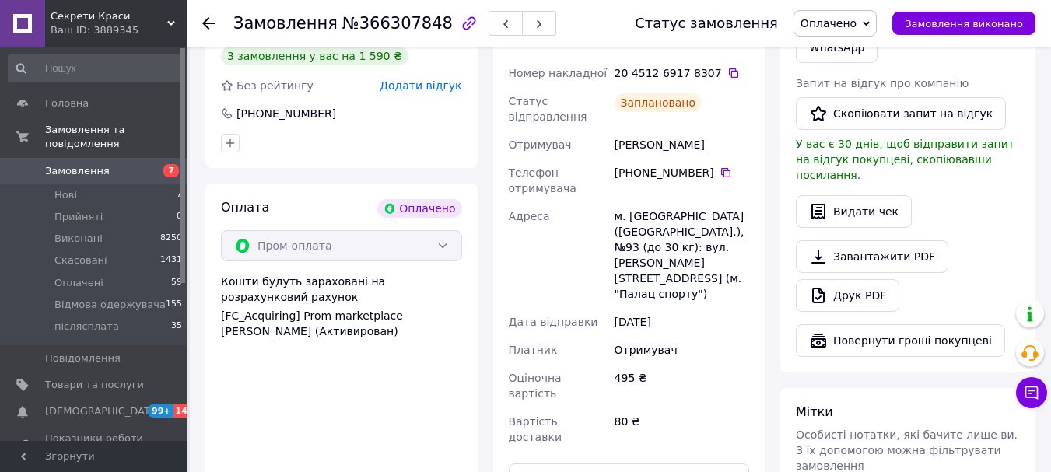
scroll to position [233, 0]
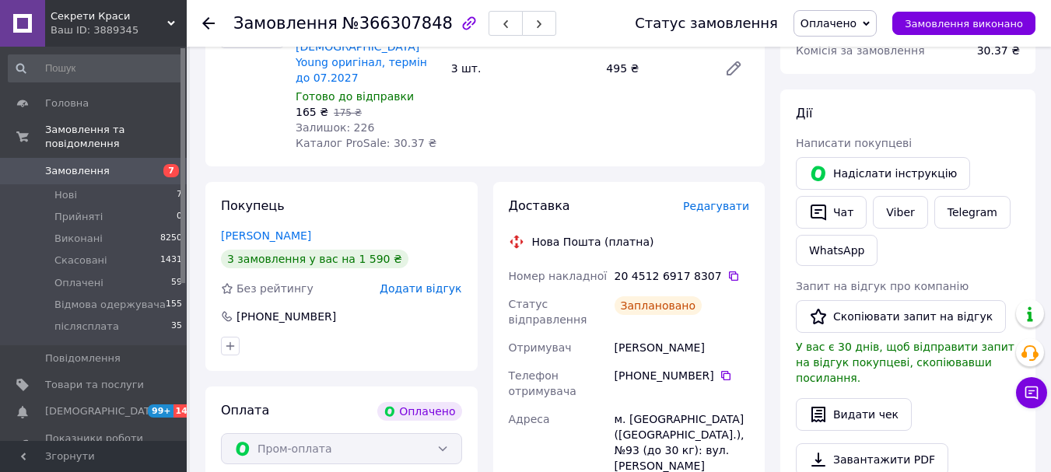
click at [212, 17] on icon at bounding box center [208, 23] width 12 height 12
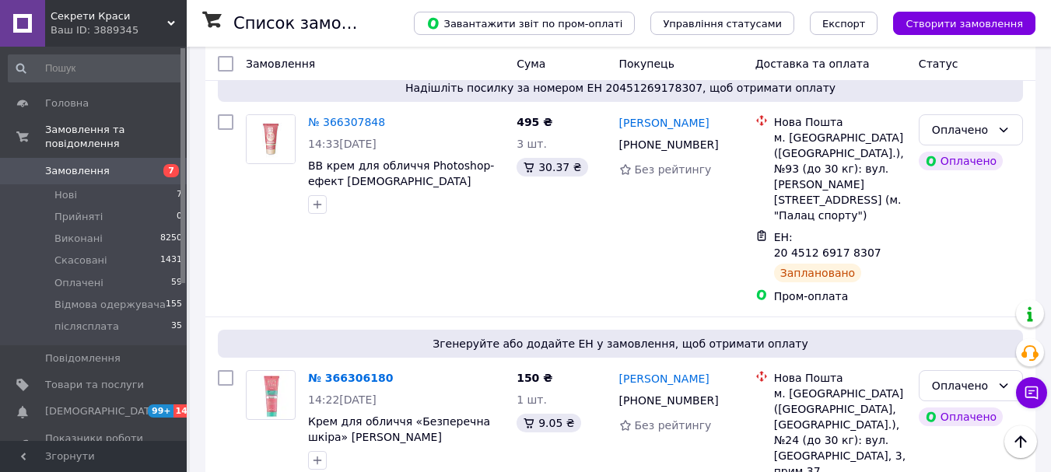
scroll to position [389, 0]
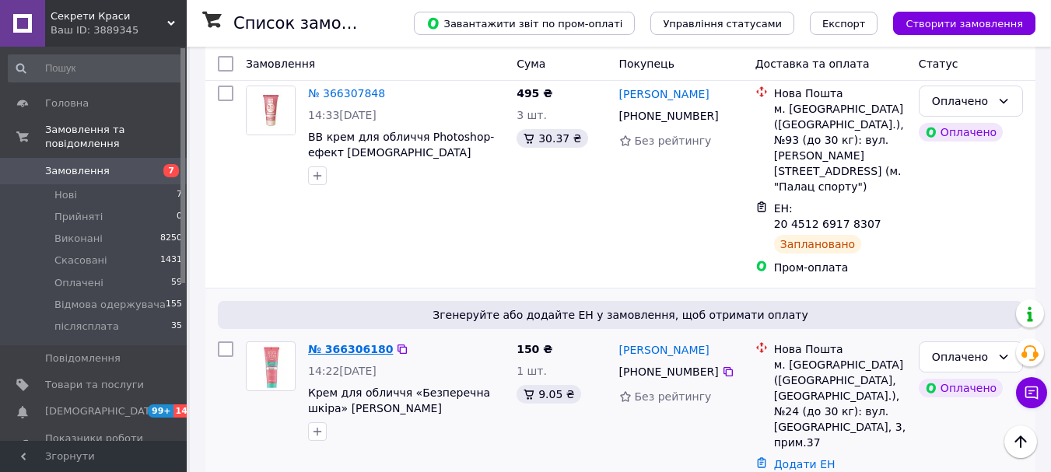
click at [347, 343] on link "№ 366306180" at bounding box center [350, 349] width 85 height 12
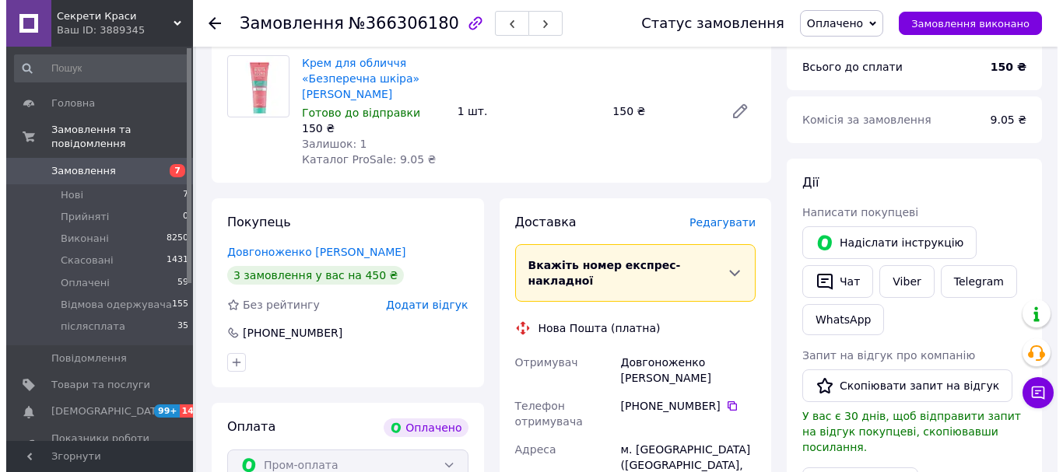
scroll to position [156, 0]
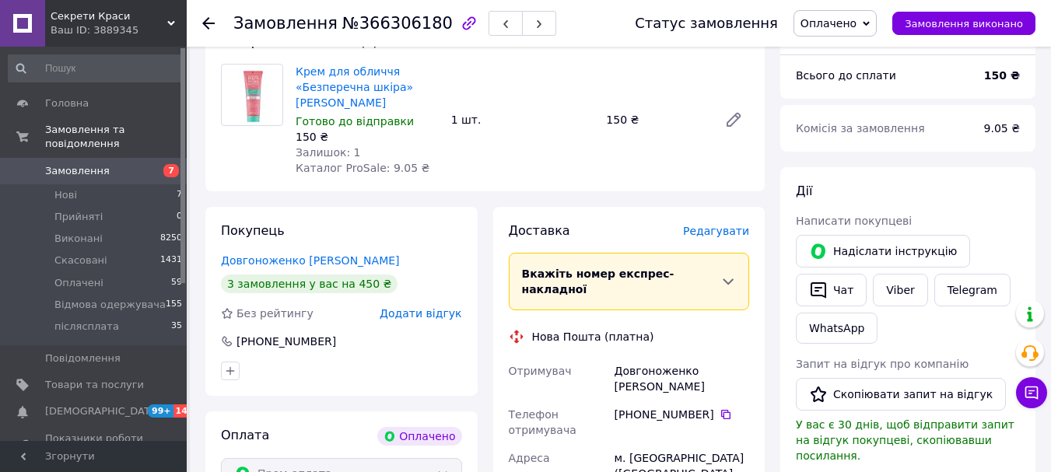
click at [718, 229] on span "Редагувати" at bounding box center [716, 231] width 66 height 12
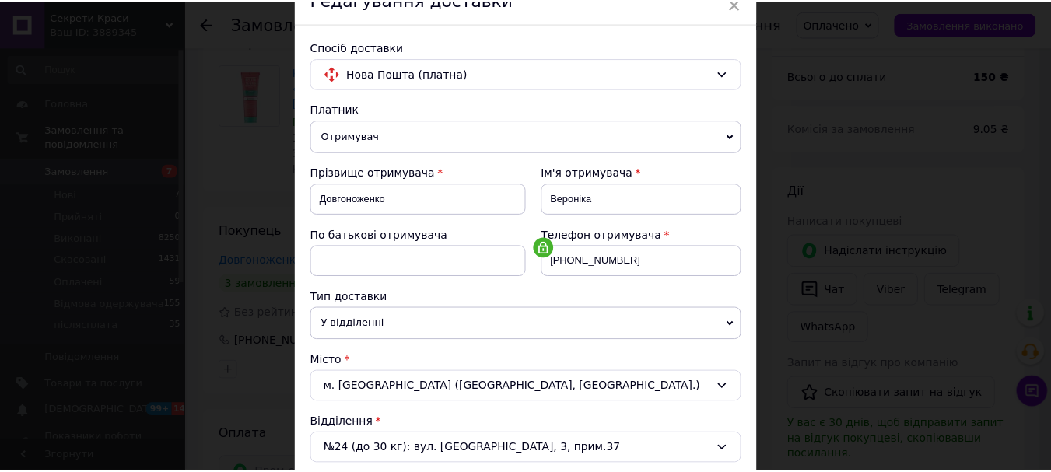
scroll to position [0, 0]
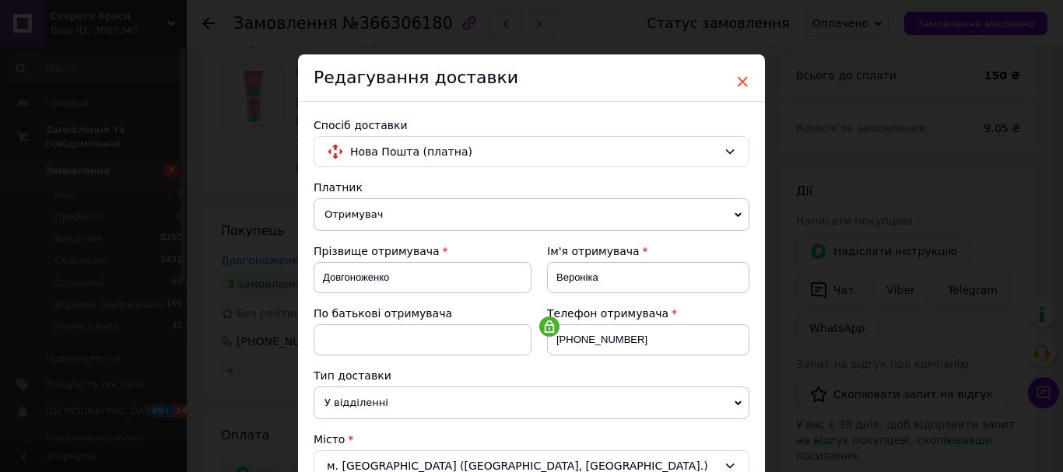
click at [739, 81] on span "×" at bounding box center [742, 81] width 14 height 26
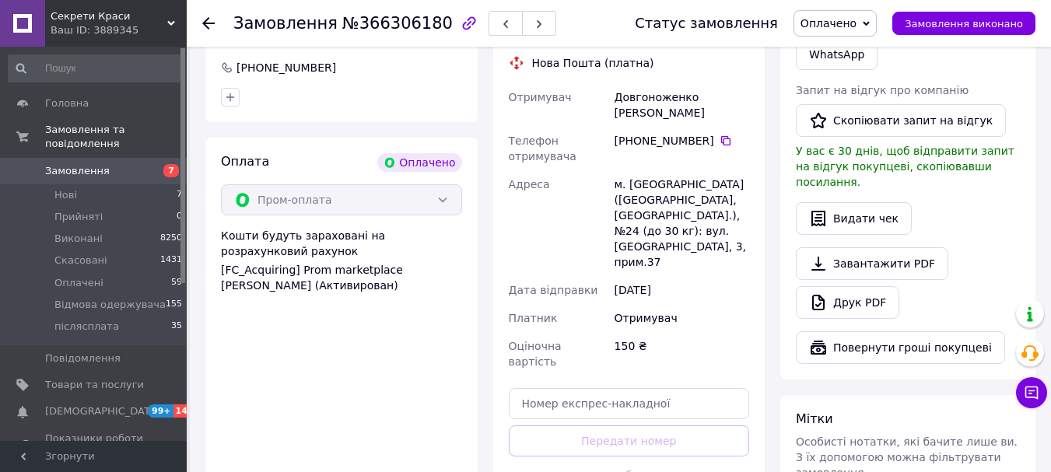
scroll to position [467, 0]
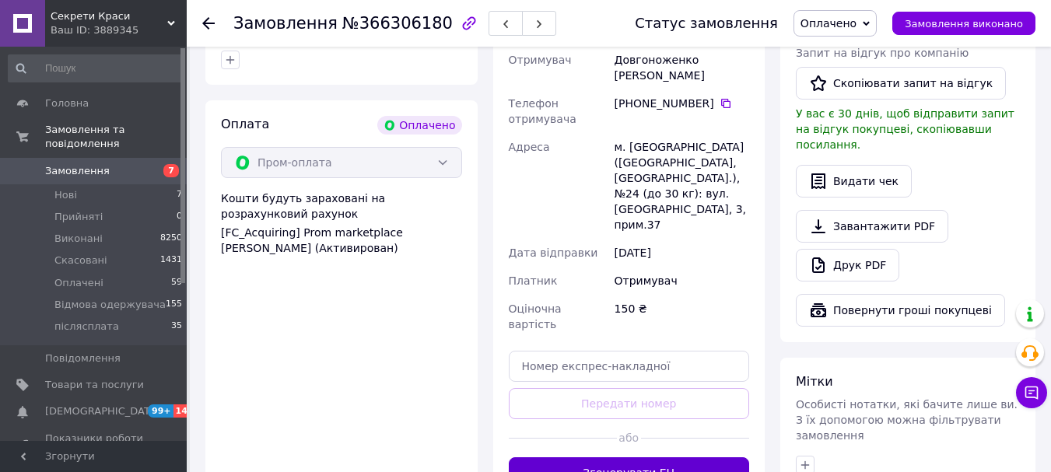
click at [602, 458] on button "Згенерувати ЕН" at bounding box center [629, 473] width 241 height 31
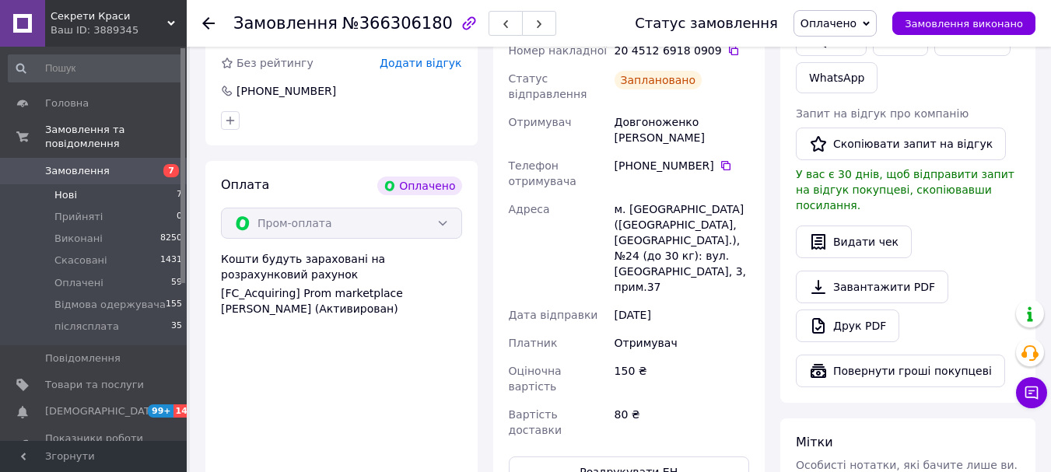
scroll to position [311, 0]
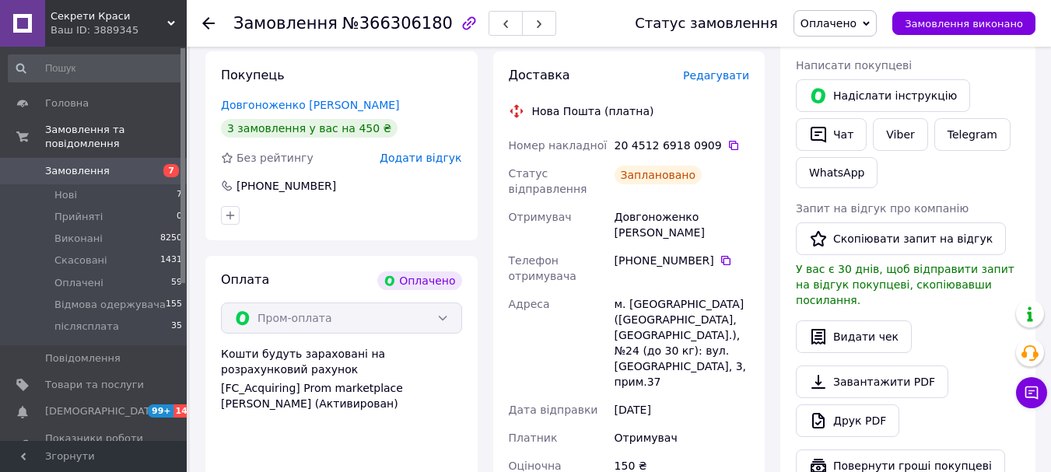
click at [205, 21] on use at bounding box center [208, 23] width 12 height 12
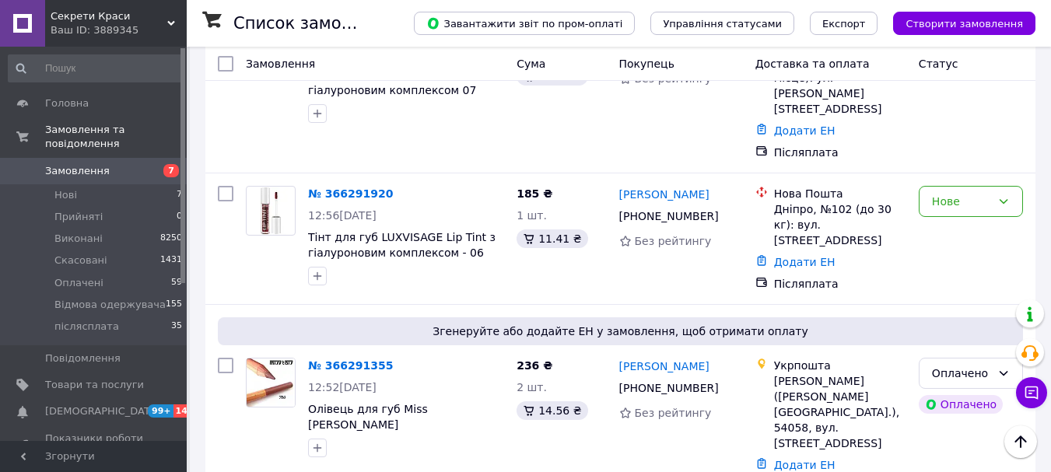
scroll to position [856, 0]
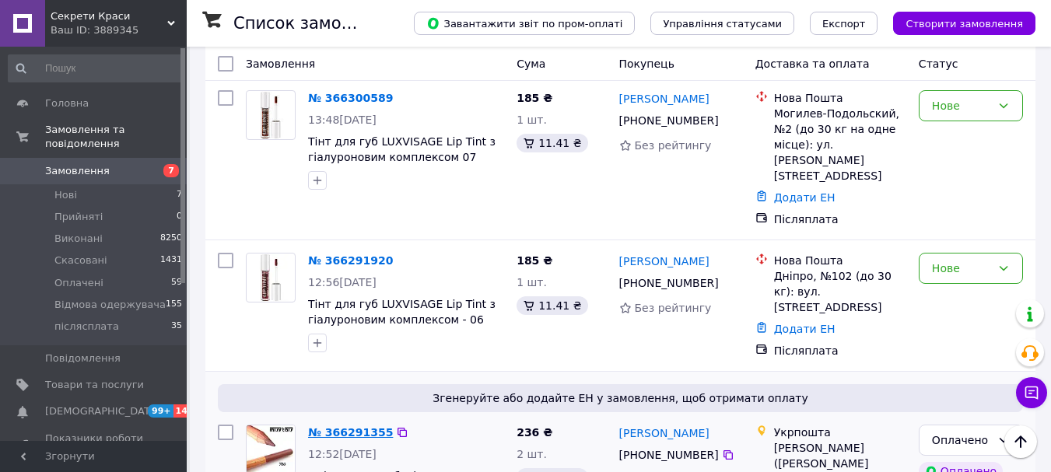
click at [349, 427] on link "№ 366291355" at bounding box center [350, 433] width 85 height 12
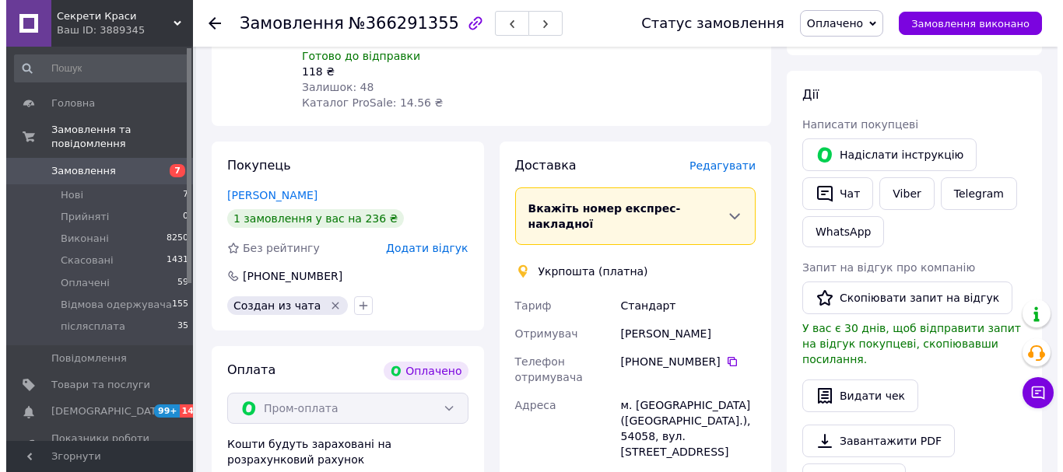
scroll to position [146, 0]
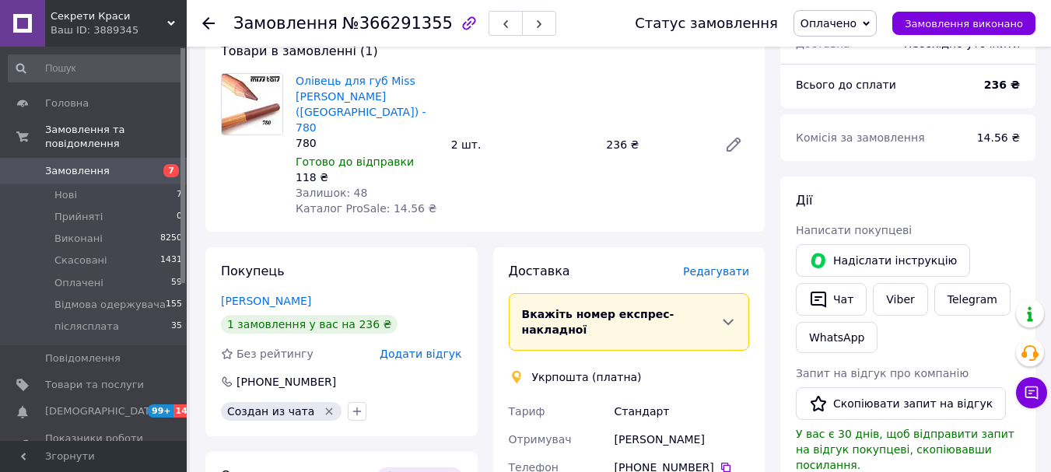
click at [695, 265] on span "Редагувати" at bounding box center [716, 271] width 66 height 12
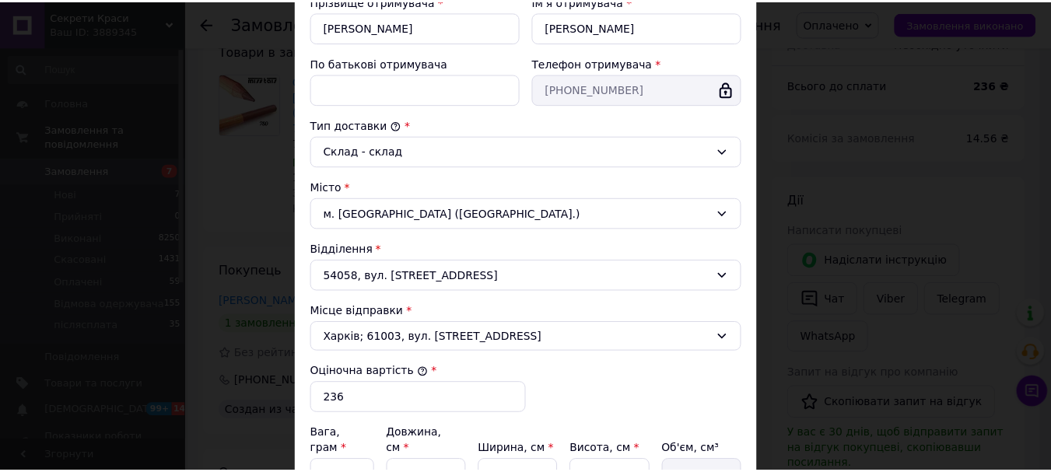
scroll to position [501, 0]
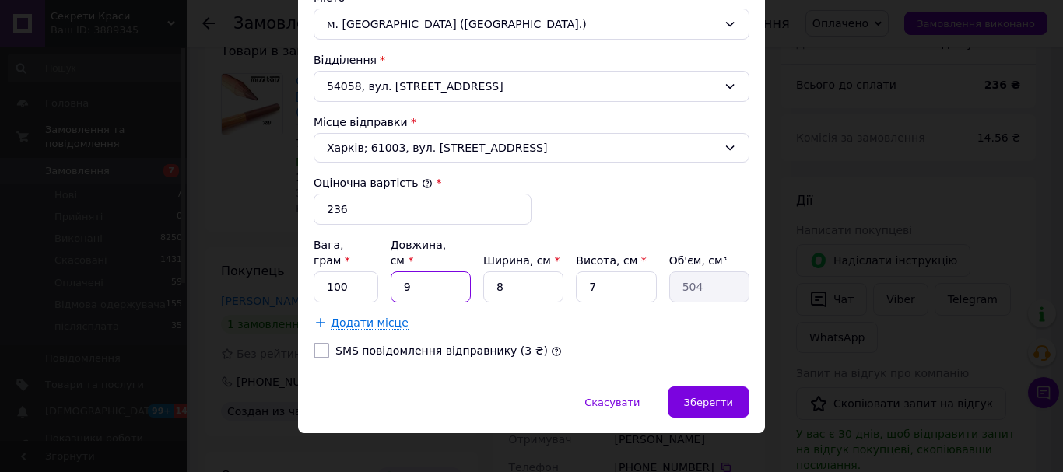
click at [413, 272] on input "9" at bounding box center [431, 287] width 80 height 31
type input "1"
type input "56"
type input "18"
type input "1008"
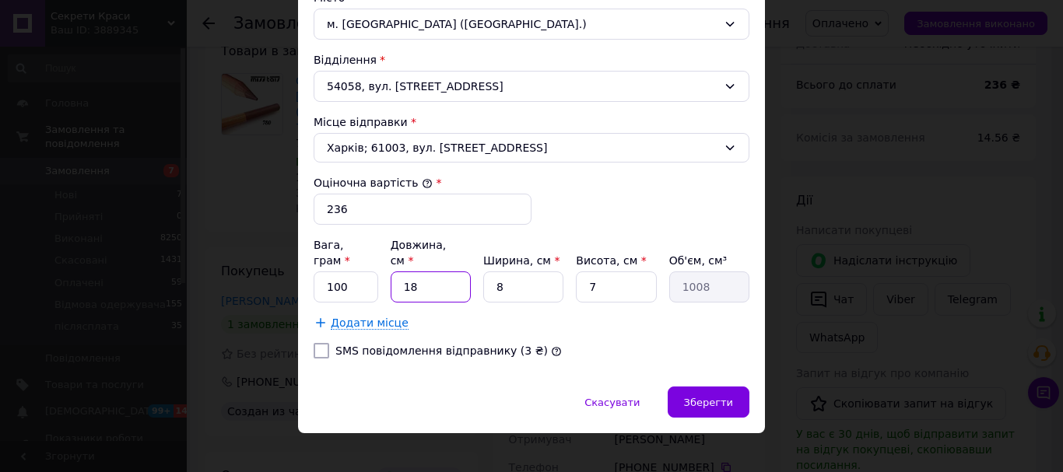
type input "18"
drag, startPoint x: 510, startPoint y: 273, endPoint x: 489, endPoint y: 287, distance: 25.3
click at [489, 287] on div "Вага, грам * 100 Довжина, см * 18 Ширина, см * 8 Висота, см * 7 Об'єм, см³ 1008…" at bounding box center [532, 283] width 436 height 93
type input "1"
type input "126"
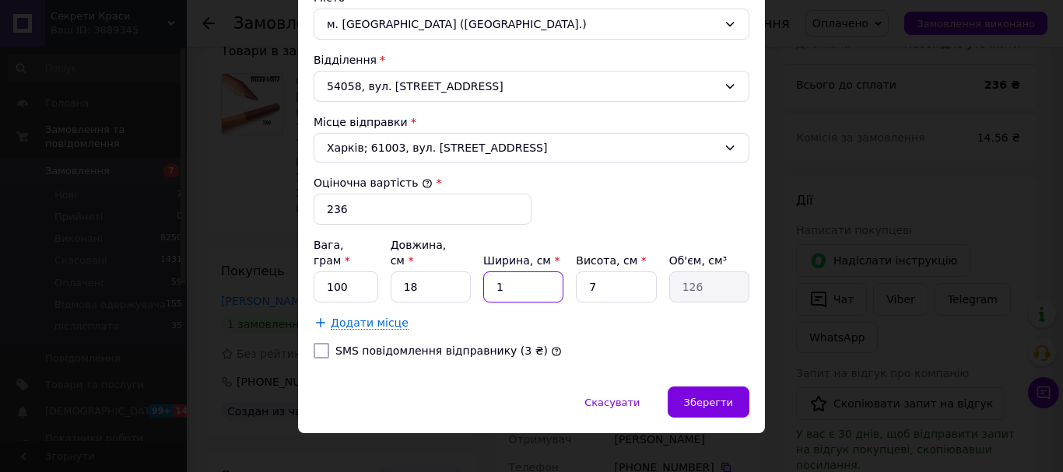
type input "10"
type input "1260"
type input "10"
drag, startPoint x: 609, startPoint y: 271, endPoint x: 576, endPoint y: 282, distance: 34.5
click at [576, 282] on input "7" at bounding box center [616, 287] width 80 height 31
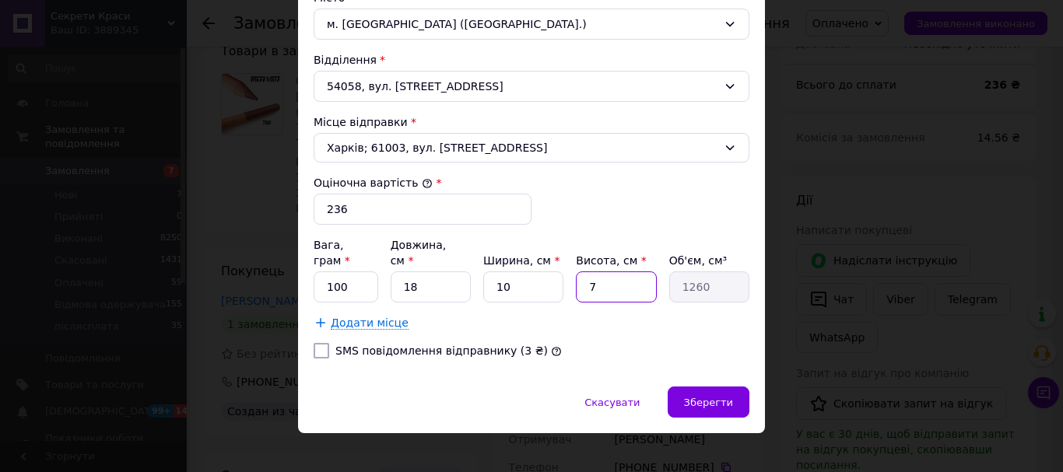
type input "3"
type input "540"
type input "3"
click at [704, 402] on div "Зберегти" at bounding box center [709, 402] width 82 height 31
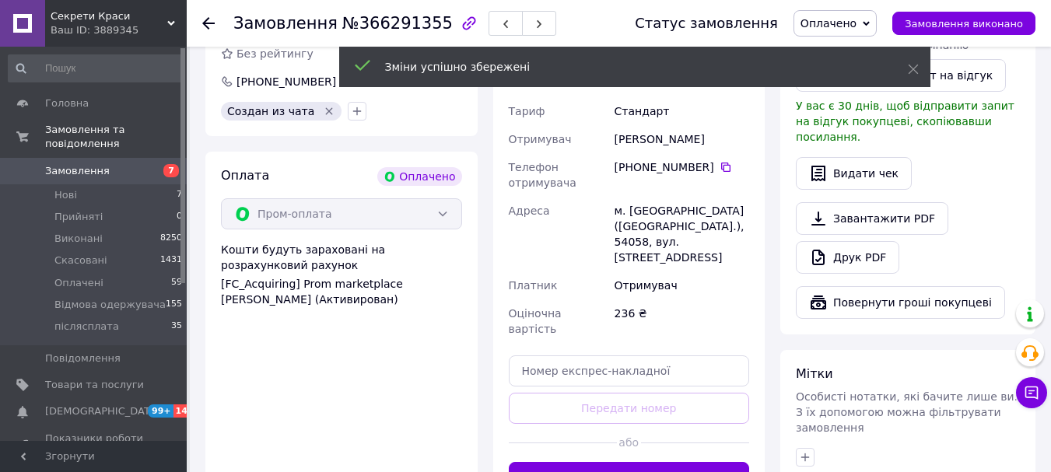
scroll to position [458, 0]
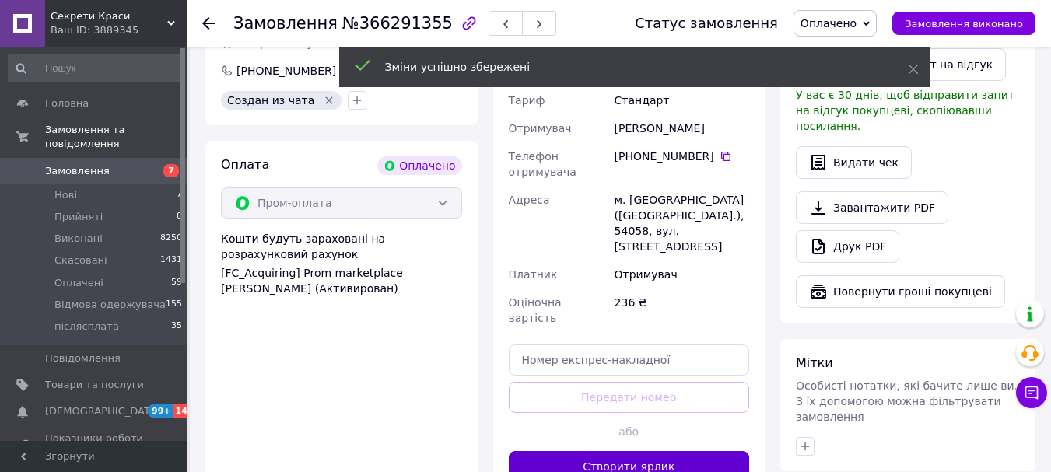
click at [610, 451] on button "Створити ярлик" at bounding box center [629, 466] width 241 height 31
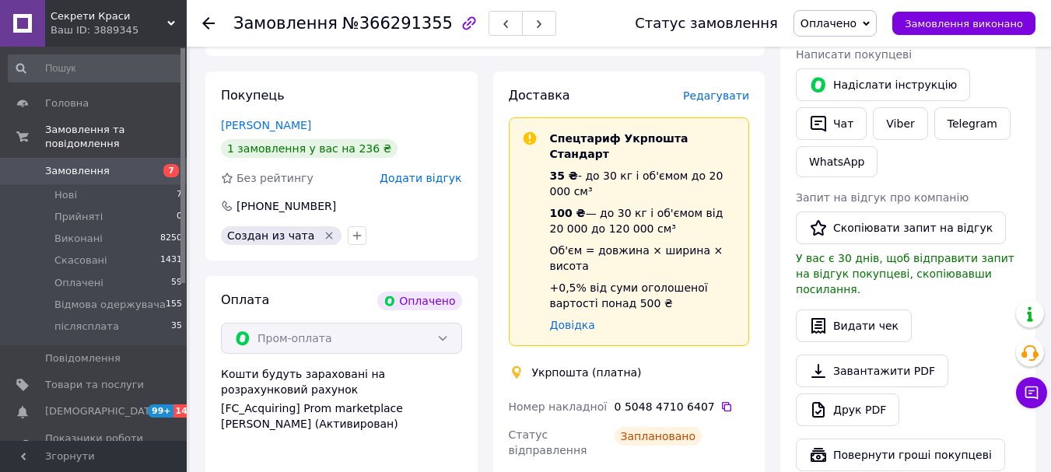
scroll to position [302, 0]
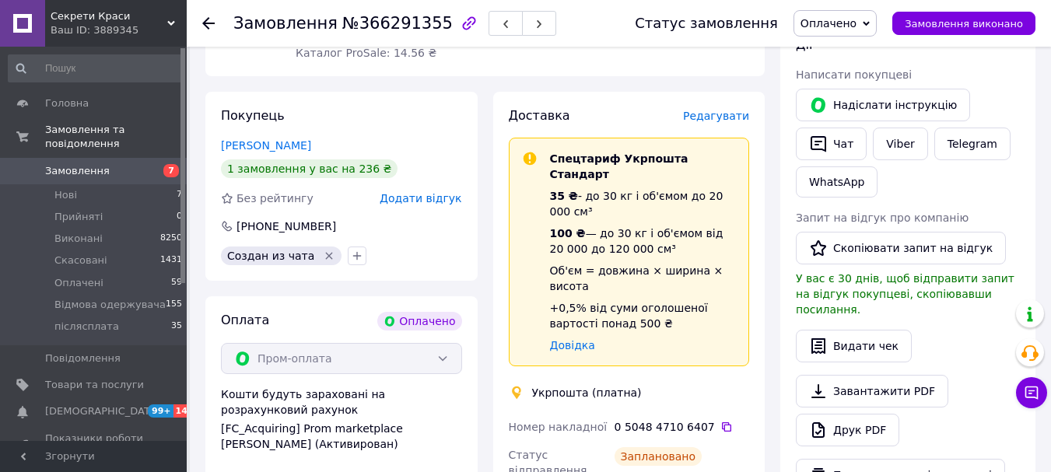
click at [202, 23] on icon at bounding box center [208, 23] width 12 height 12
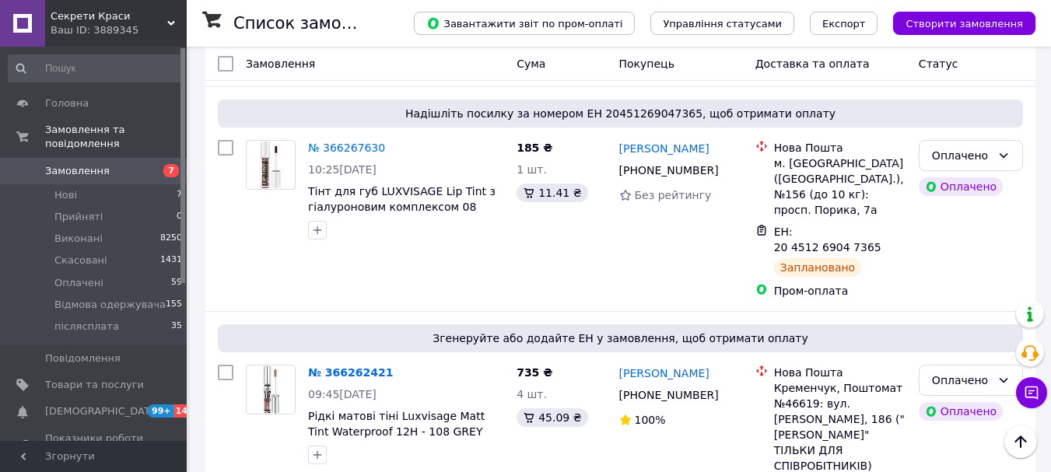
scroll to position [1973, 0]
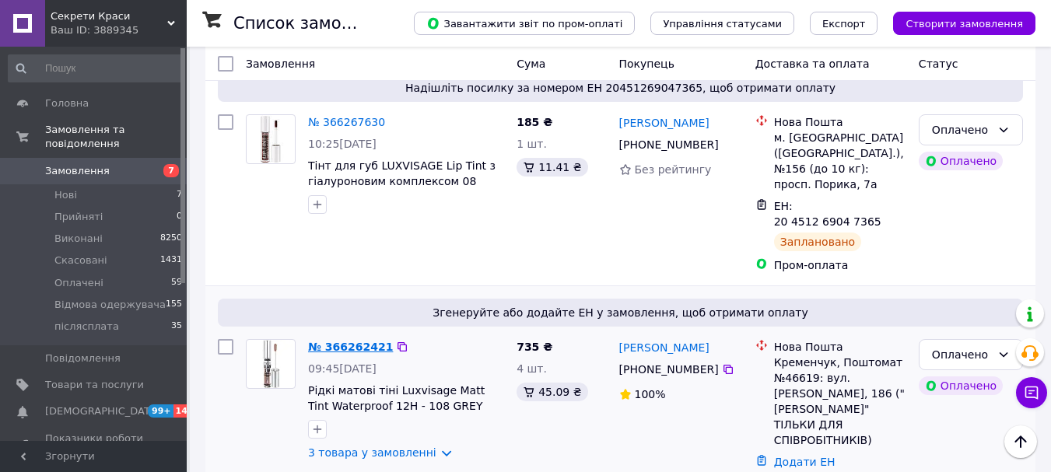
click at [354, 341] on link "№ 366262421" at bounding box center [350, 347] width 85 height 12
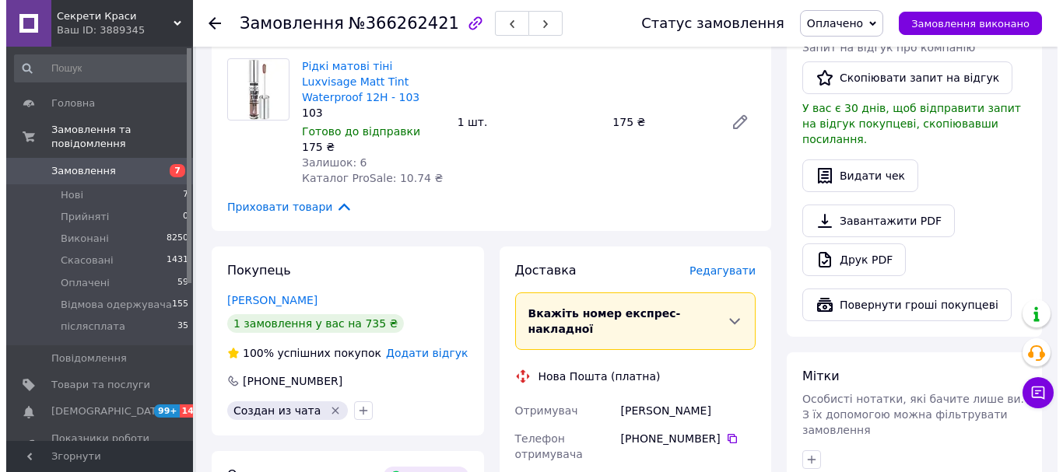
scroll to position [493, 0]
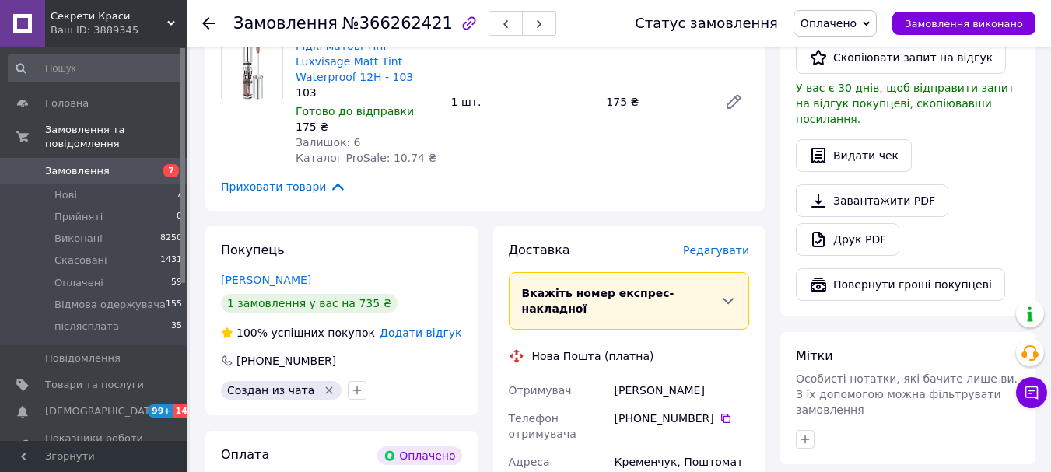
click at [723, 244] on span "Редагувати" at bounding box center [716, 250] width 66 height 12
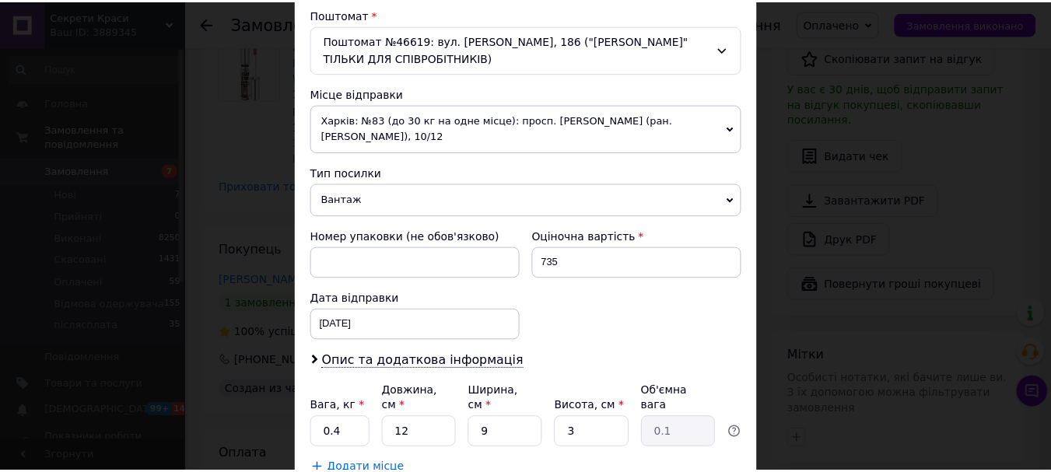
scroll to position [594, 0]
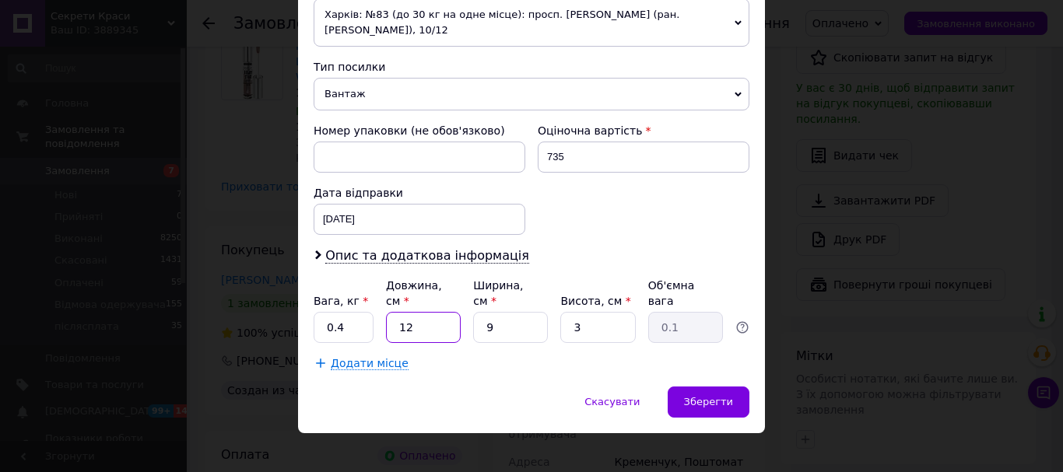
click at [429, 313] on input "12" at bounding box center [423, 327] width 75 height 31
type input "18"
type input "0.12"
type input "18"
drag, startPoint x: 519, startPoint y: 322, endPoint x: 486, endPoint y: 321, distance: 32.7
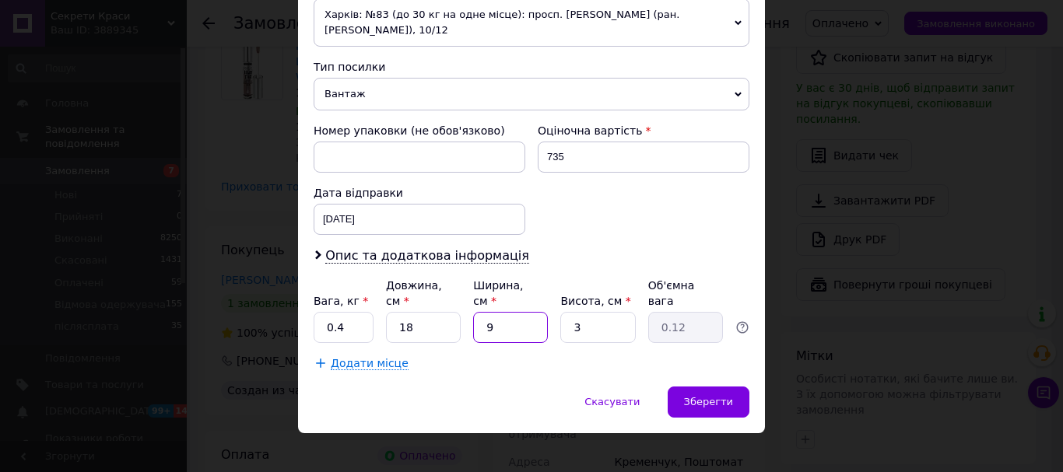
click at [486, 321] on input "9" at bounding box center [510, 327] width 75 height 31
type input "1"
type input "0.1"
type input "10"
type input "0.14"
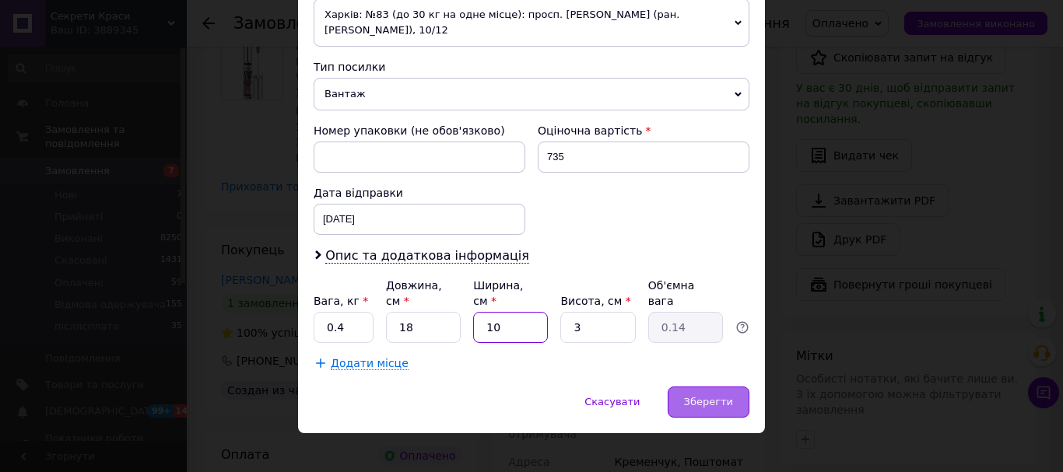
type input "10"
click at [713, 396] on span "Зберегти" at bounding box center [708, 402] width 49 height 12
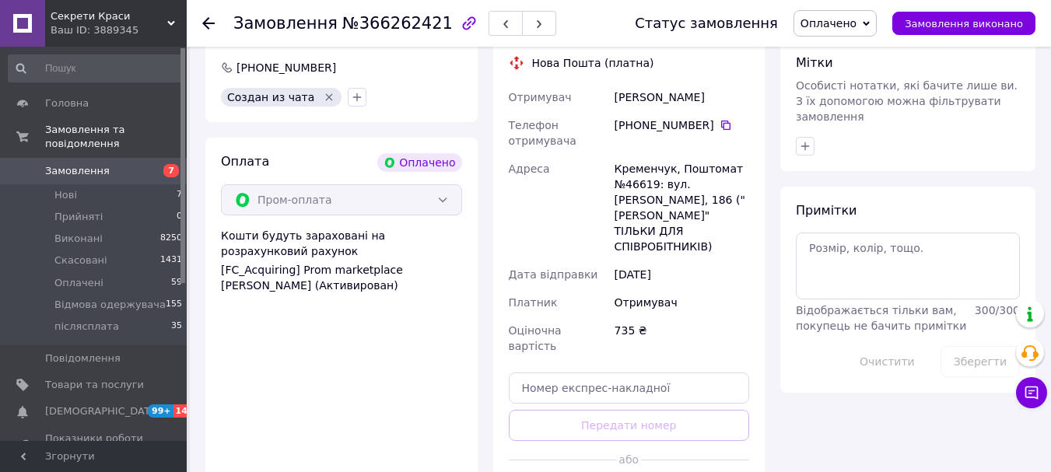
scroll to position [804, 0]
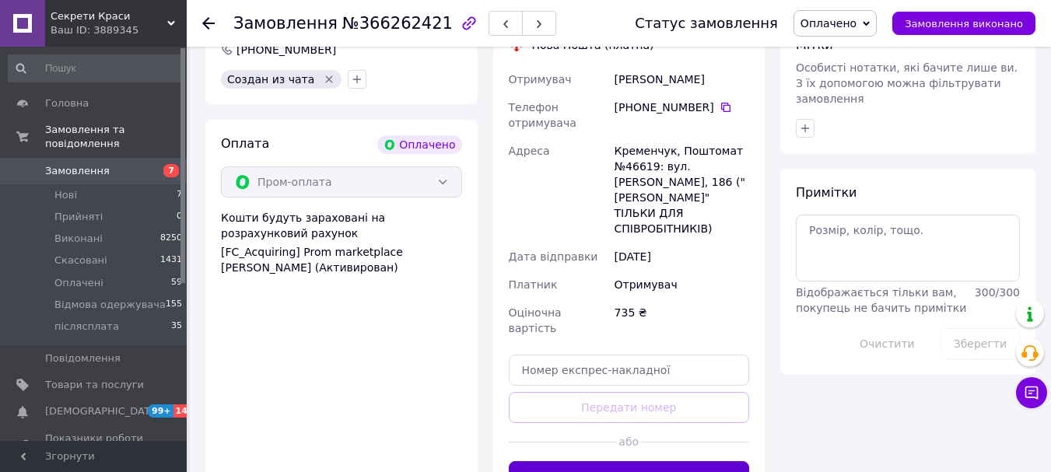
click at [606, 462] on button "Згенерувати ЕН" at bounding box center [629, 477] width 241 height 31
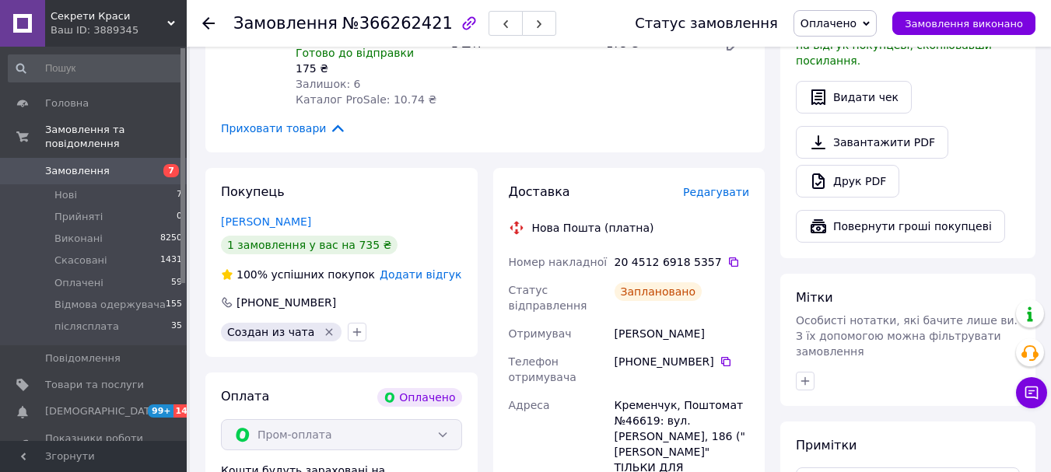
scroll to position [493, 0]
